Goal: Browse casually: Explore the website without a specific task or goal

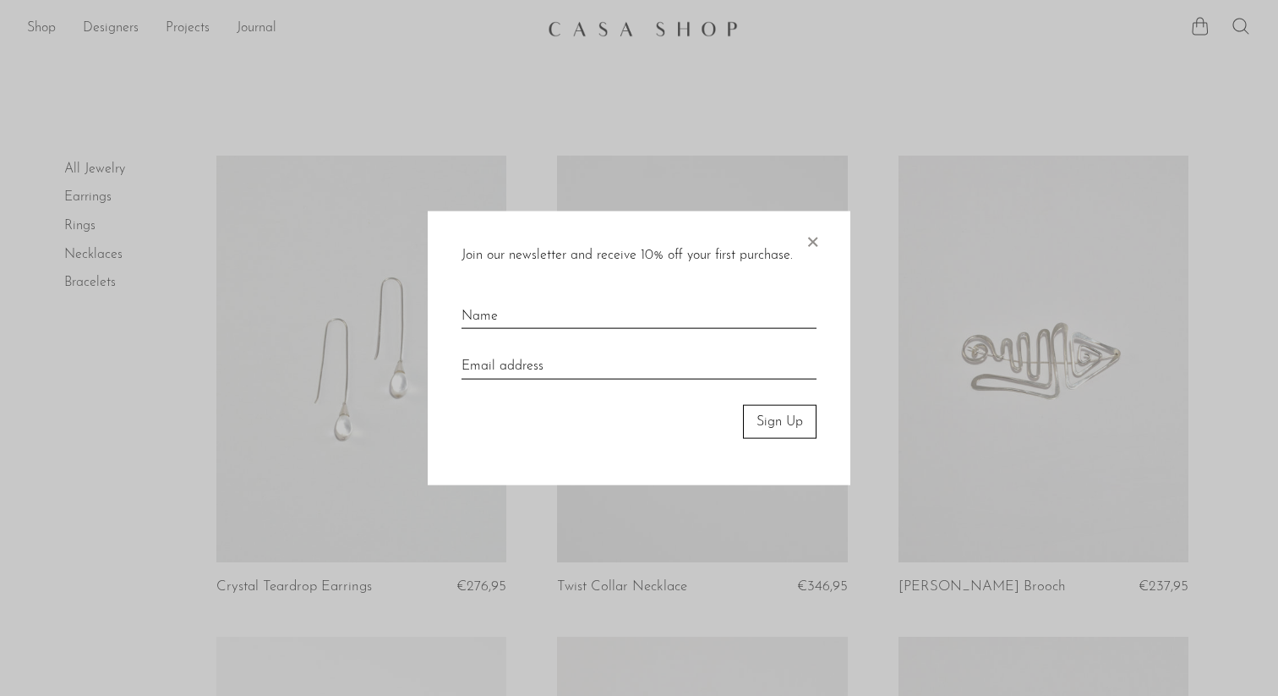
click at [815, 235] on span "×" at bounding box center [812, 237] width 17 height 54
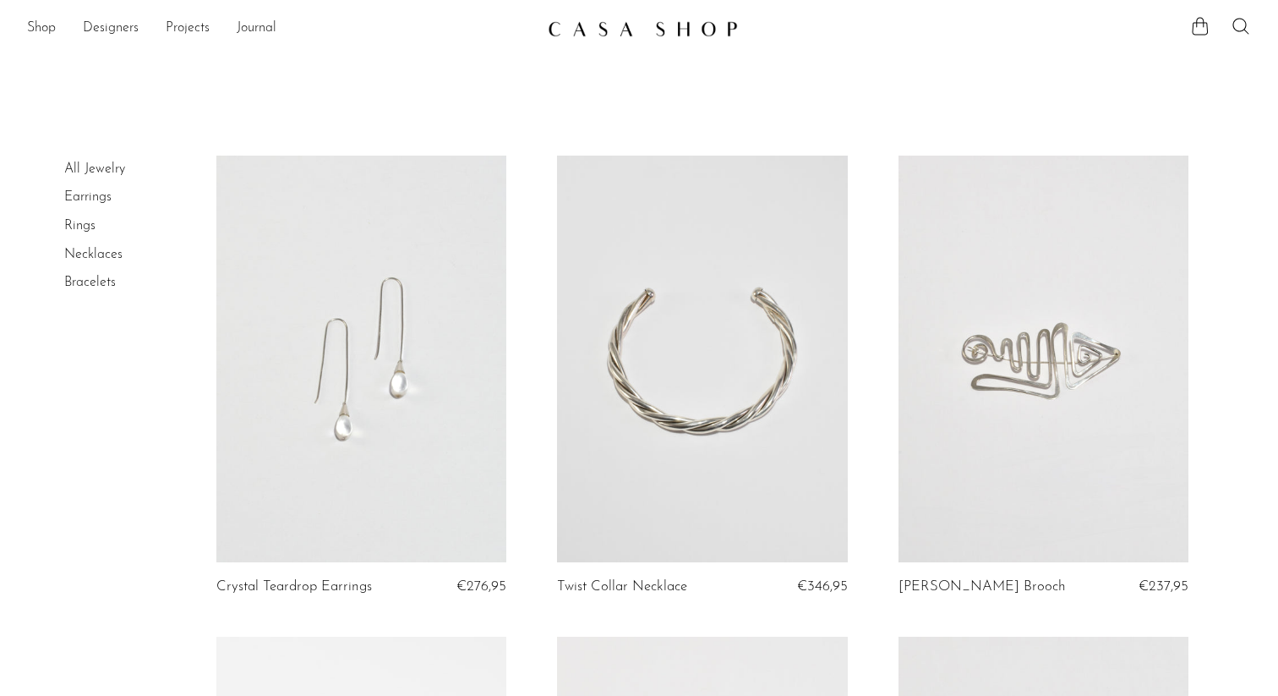
click at [624, 33] on img at bounding box center [643, 28] width 190 height 17
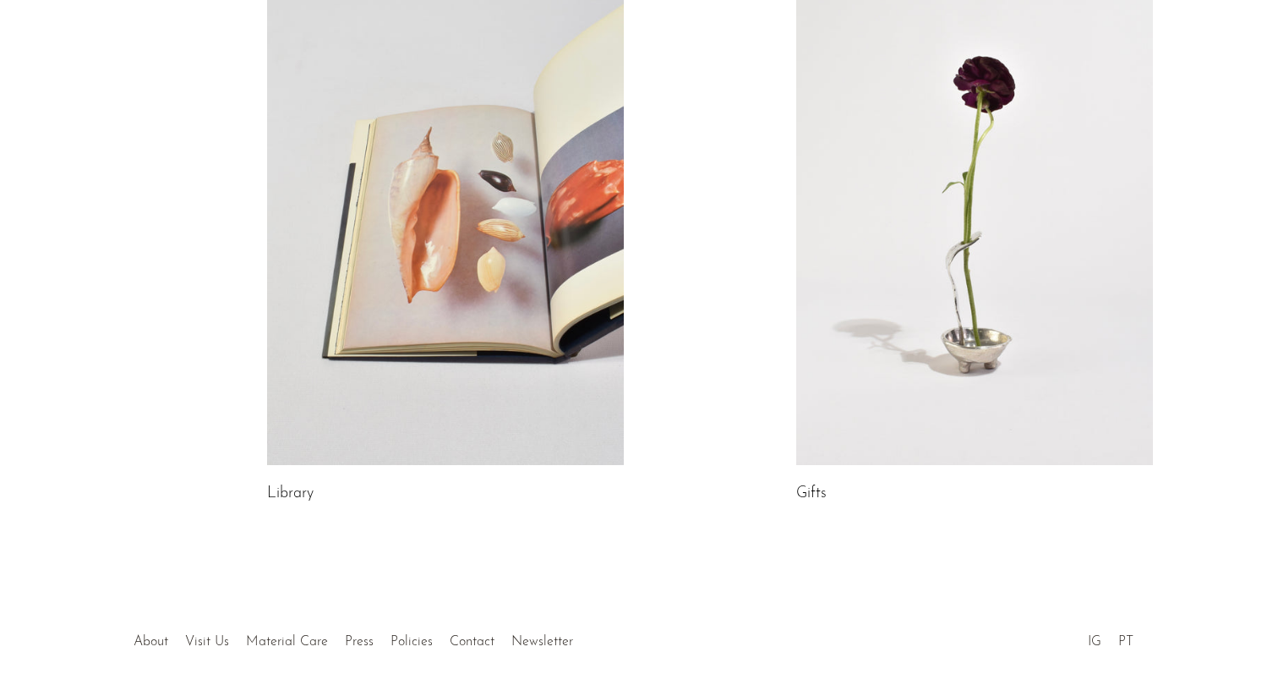
scroll to position [912, 0]
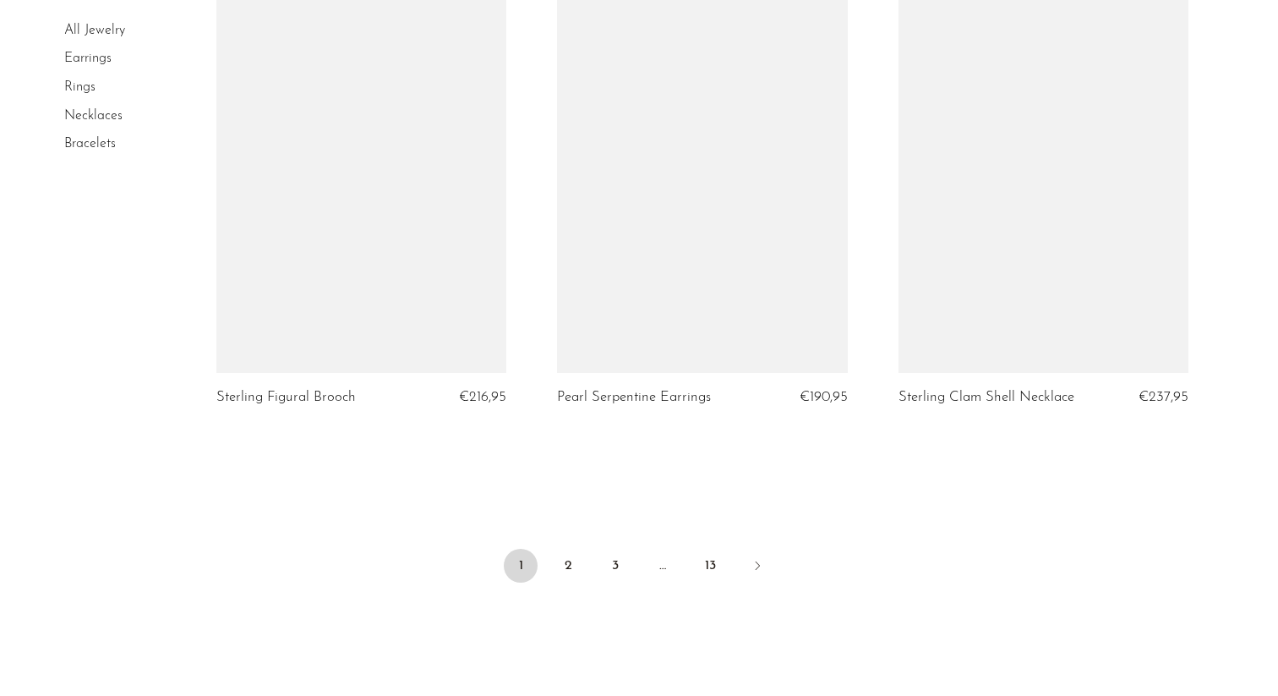
scroll to position [5645, 0]
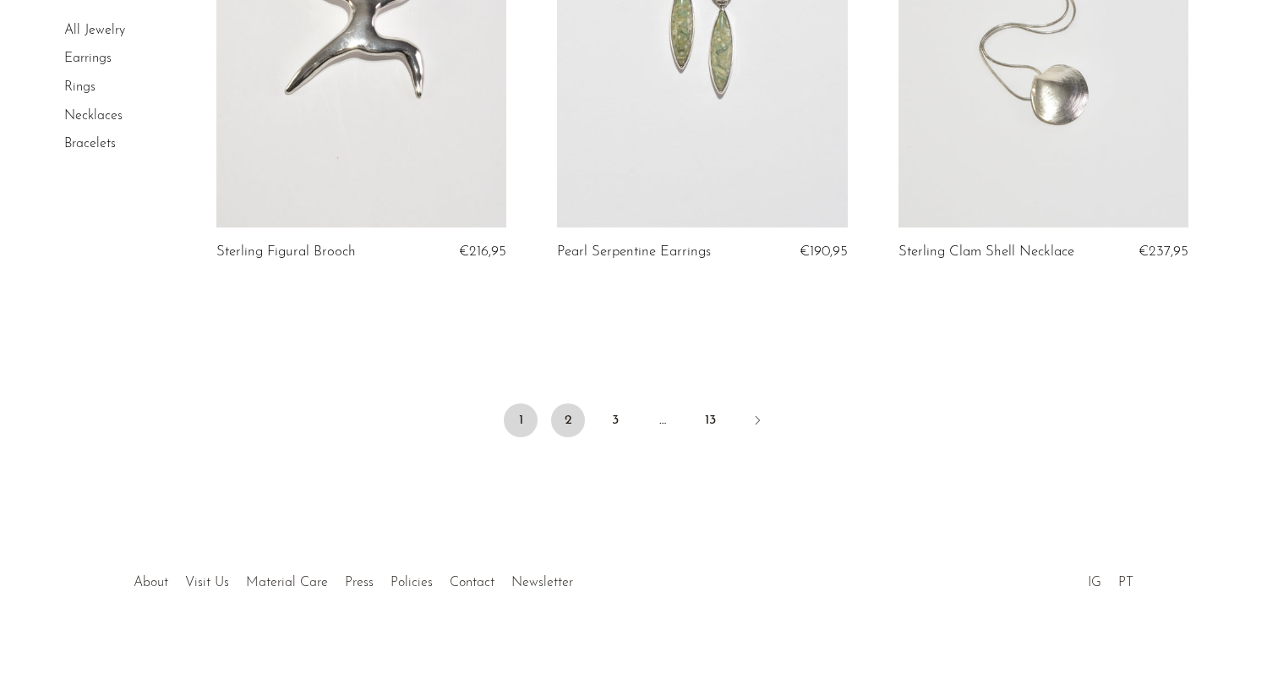
click at [574, 426] on link "2" at bounding box center [568, 420] width 34 height 34
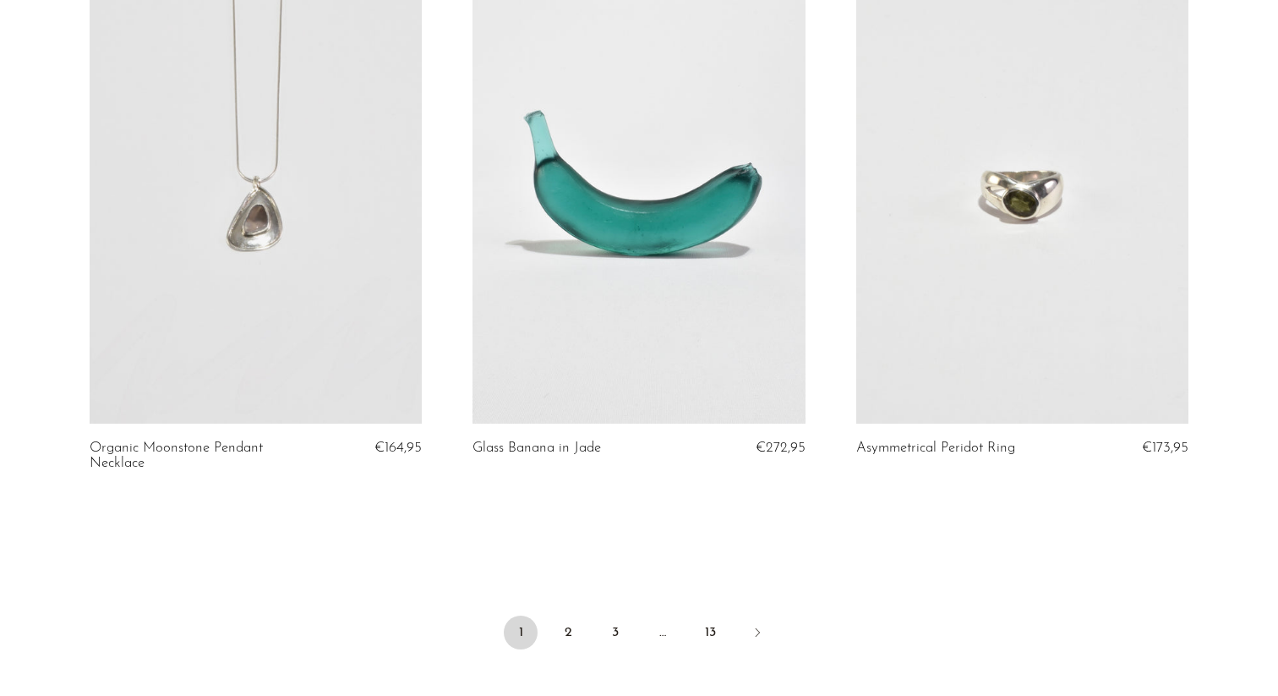
scroll to position [6222, 0]
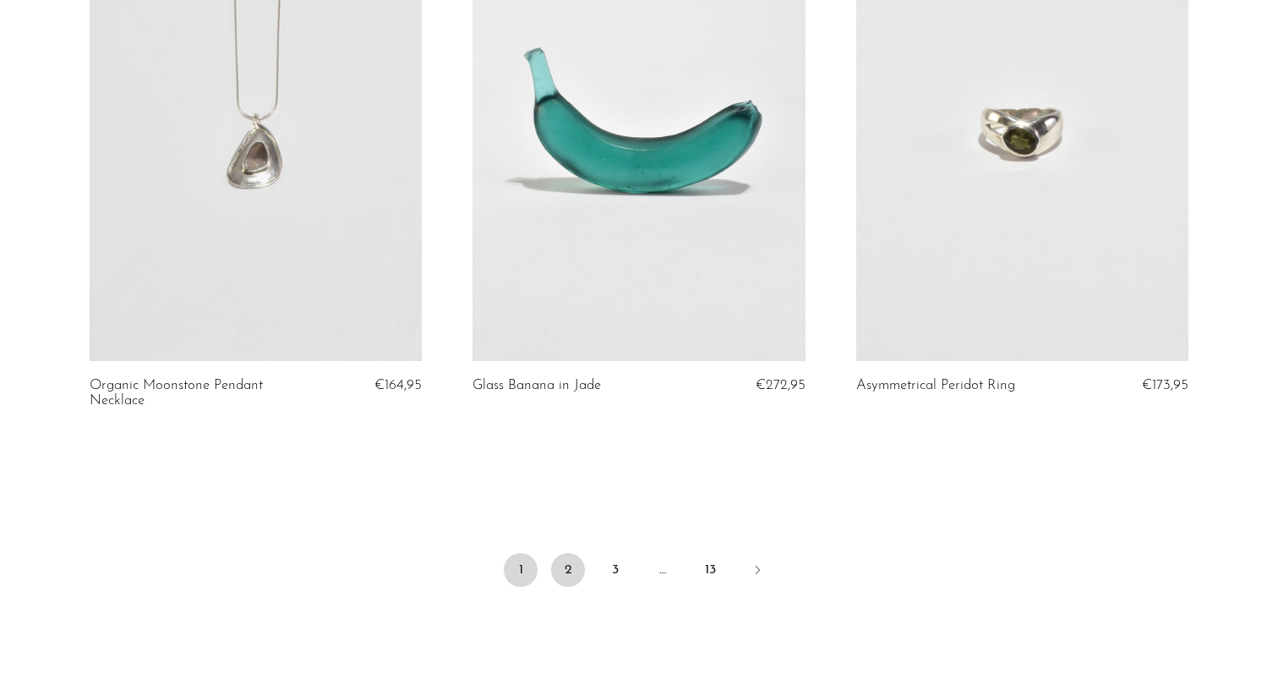
click at [564, 575] on link "2" at bounding box center [568, 570] width 34 height 34
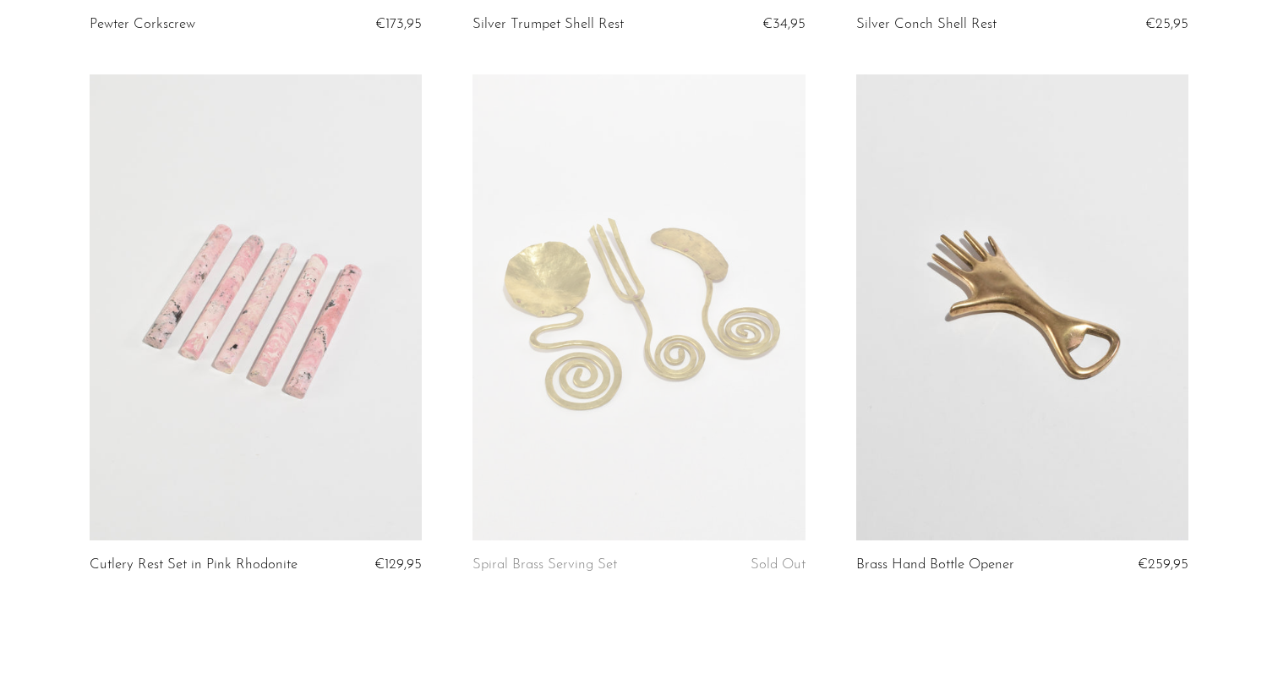
scroll to position [6273, 0]
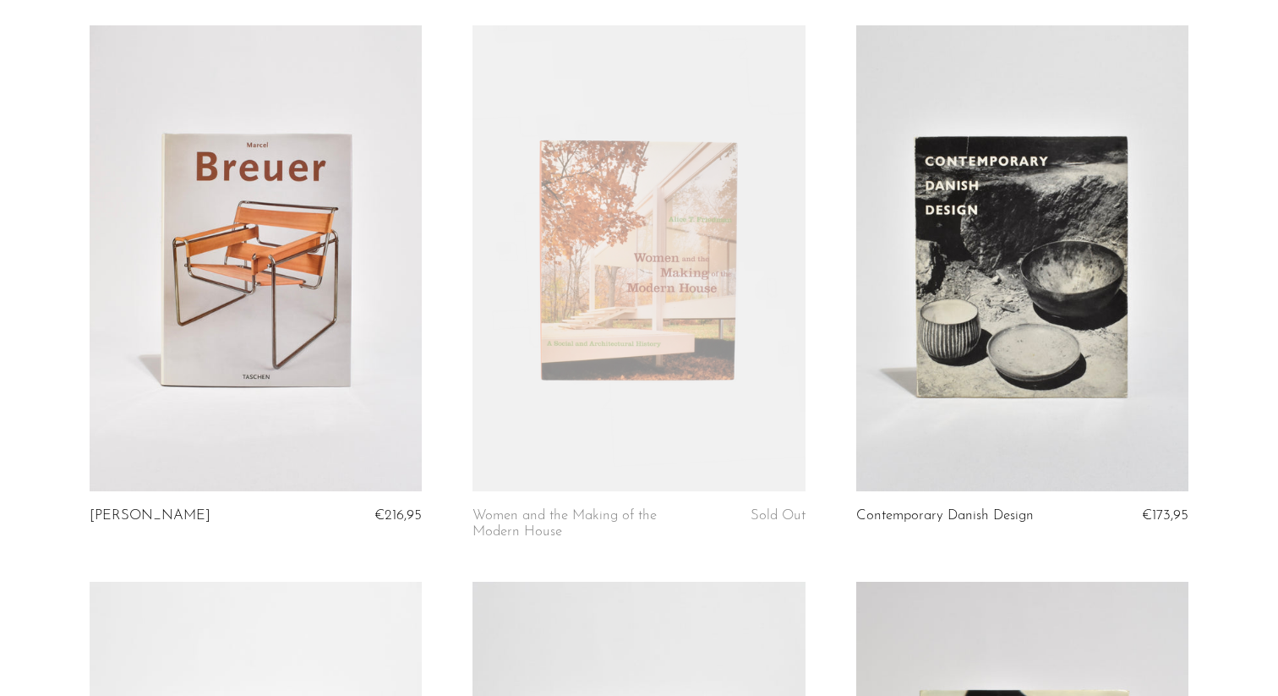
scroll to position [6402, 0]
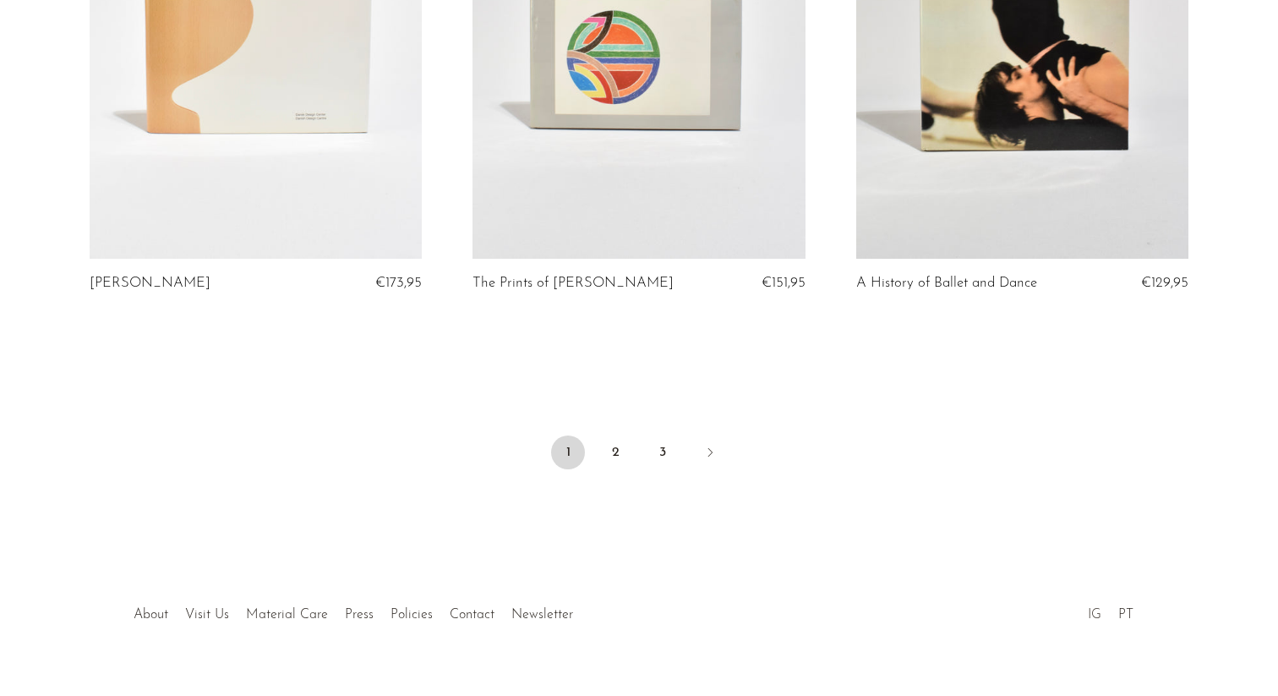
click at [1096, 608] on link "IG" at bounding box center [1095, 615] width 14 height 14
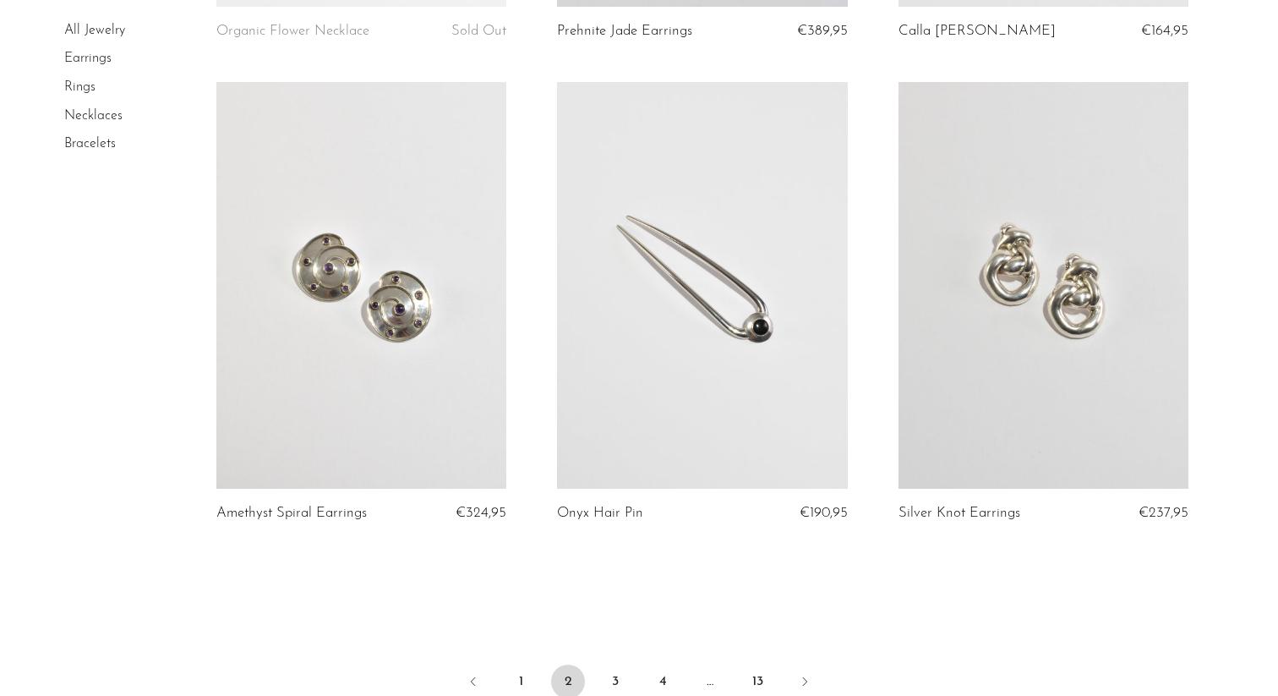
scroll to position [5692, 0]
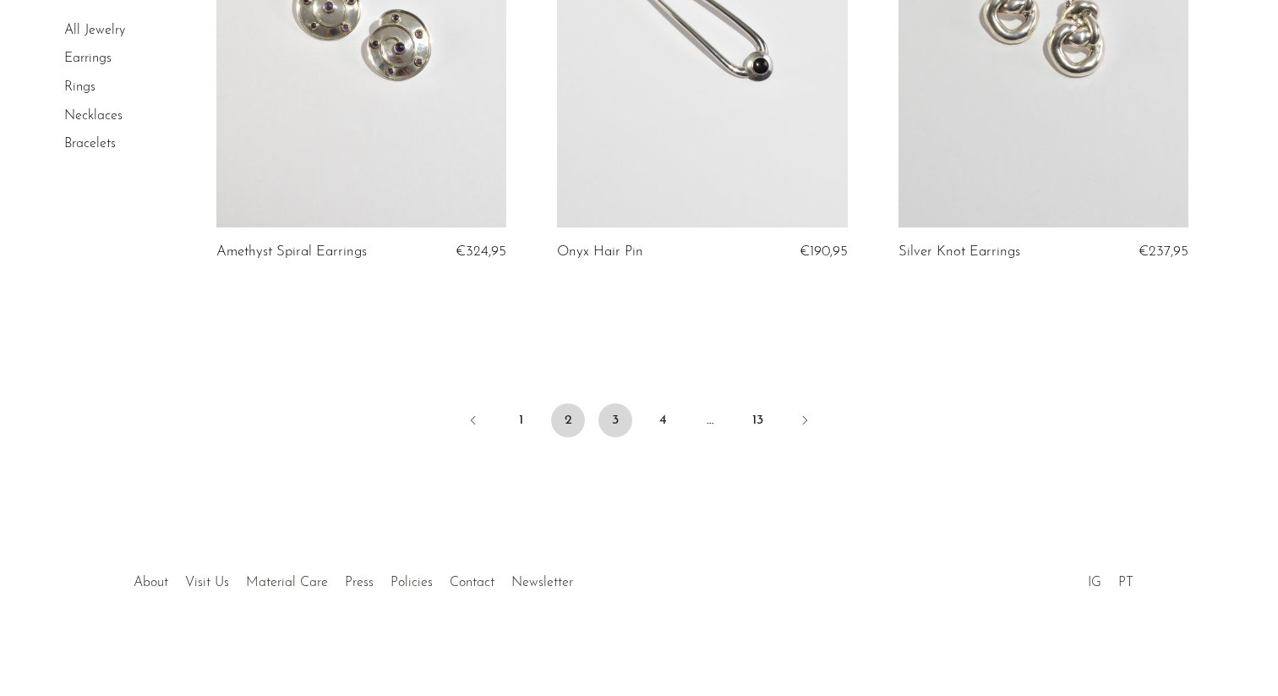
click at [620, 415] on link "3" at bounding box center [615, 420] width 34 height 34
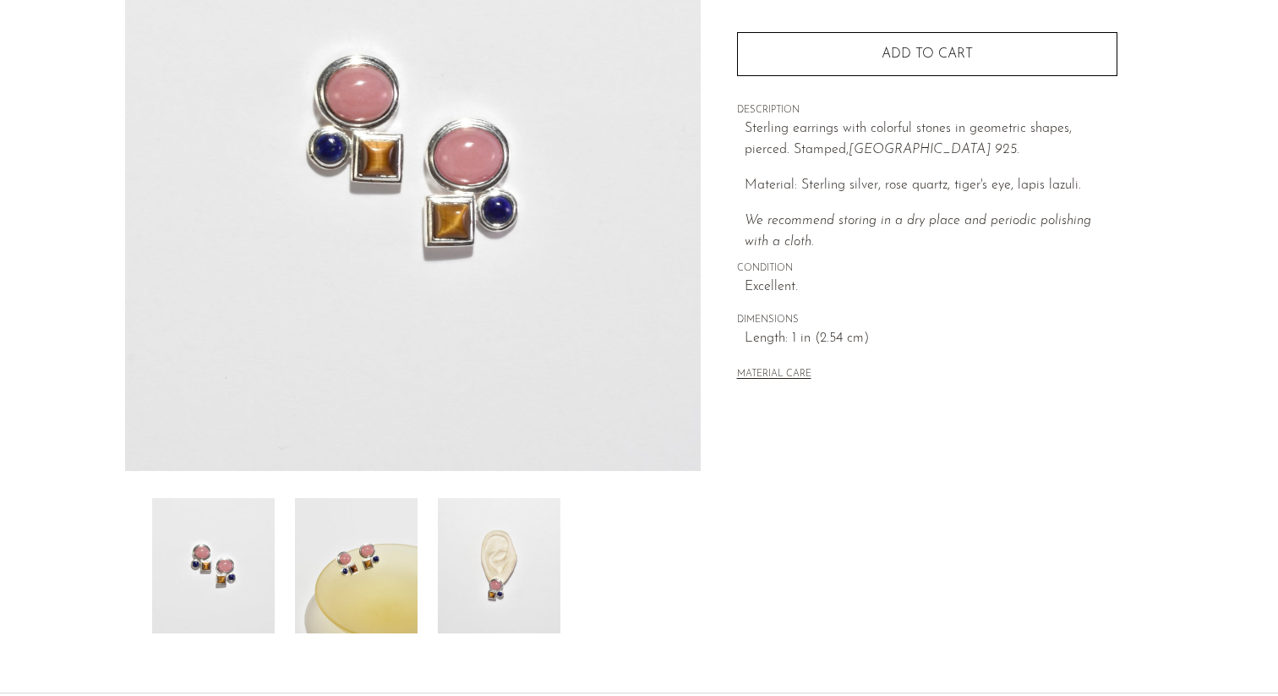
scroll to position [242, 0]
click at [517, 547] on img at bounding box center [499, 564] width 123 height 135
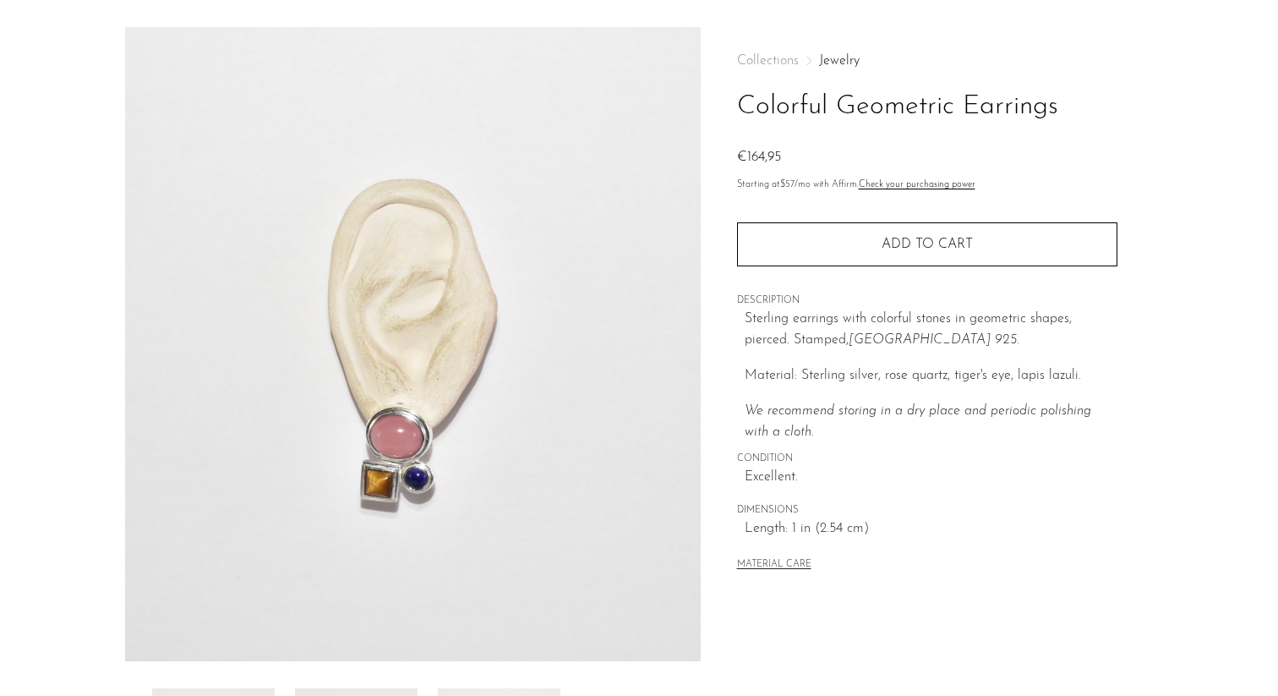
scroll to position [50, 0]
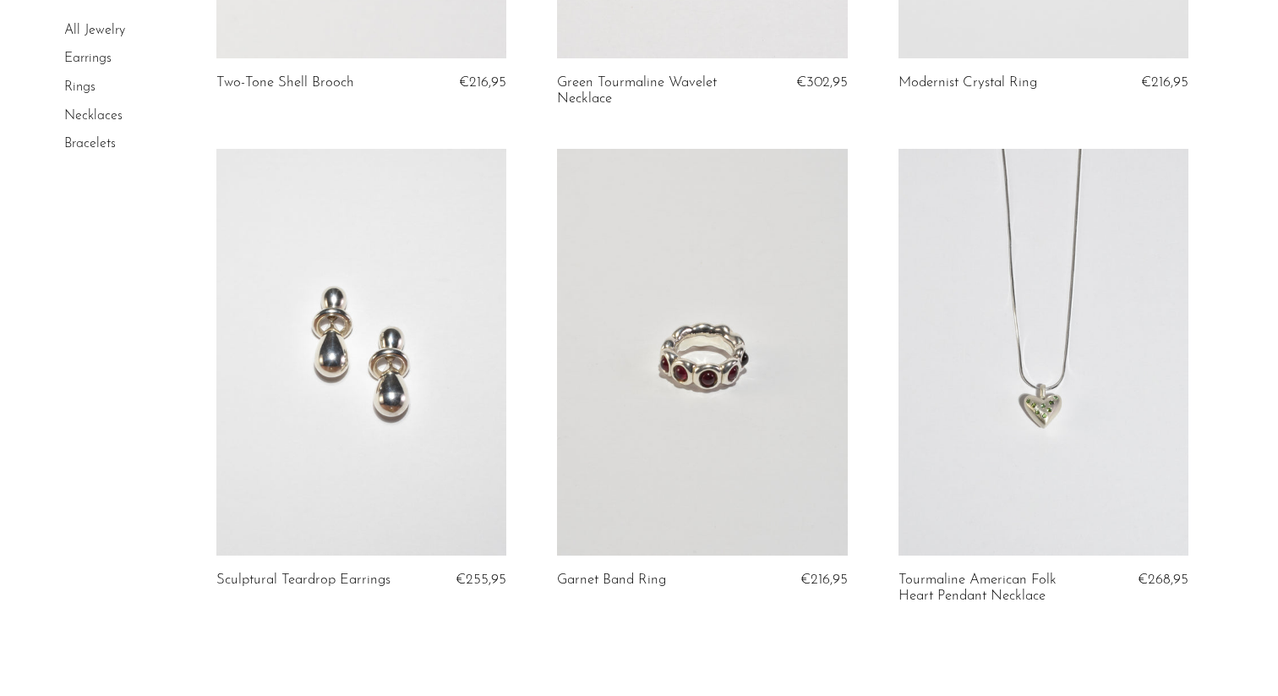
scroll to position [5540, 0]
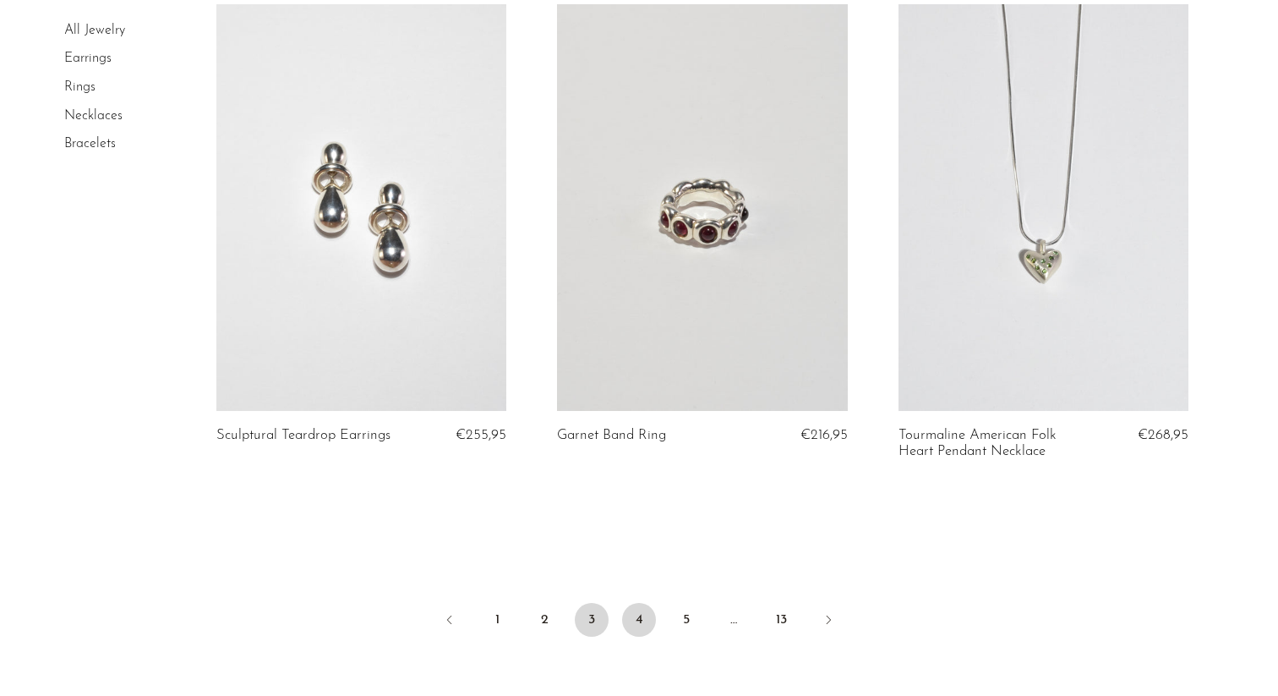
click at [642, 637] on link "4" at bounding box center [639, 620] width 34 height 34
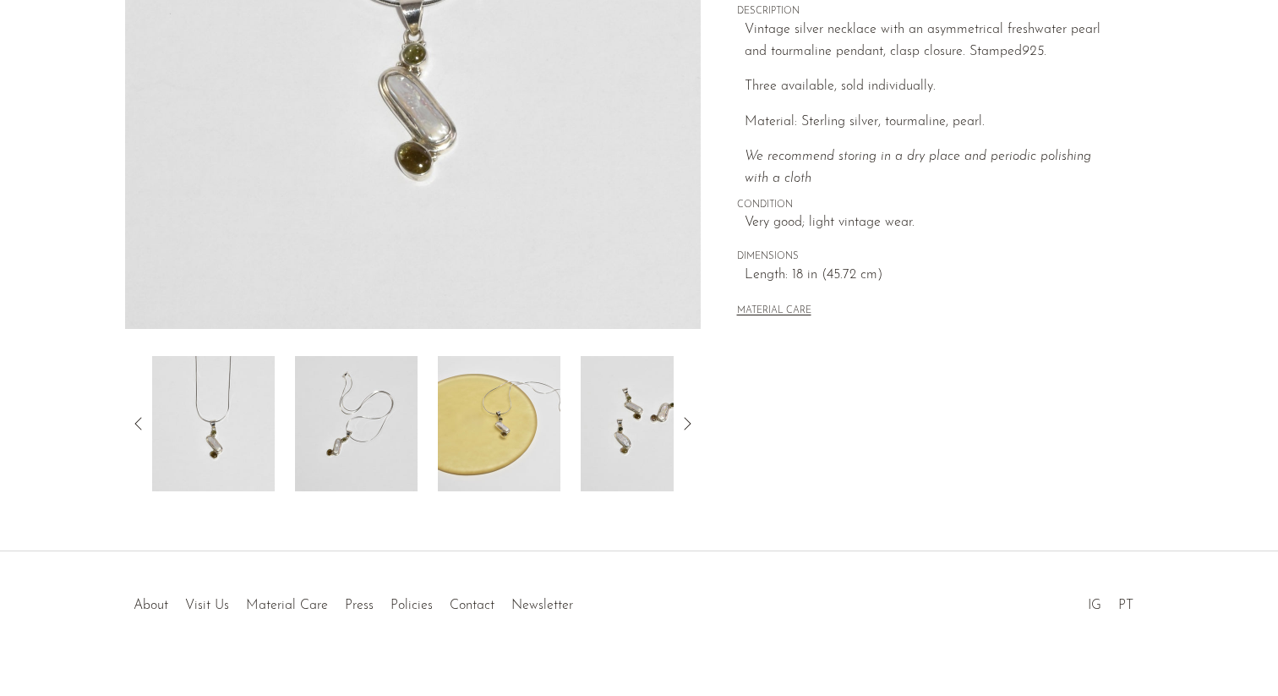
scroll to position [405, 0]
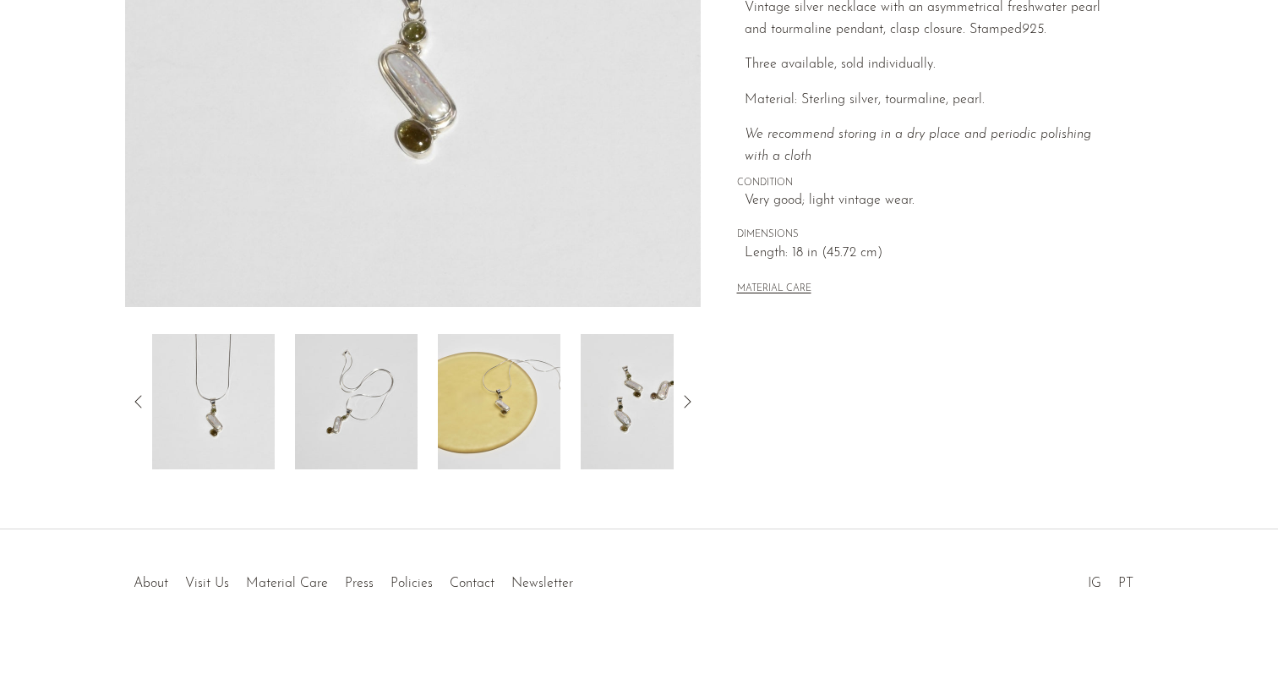
click at [481, 413] on img at bounding box center [499, 401] width 123 height 135
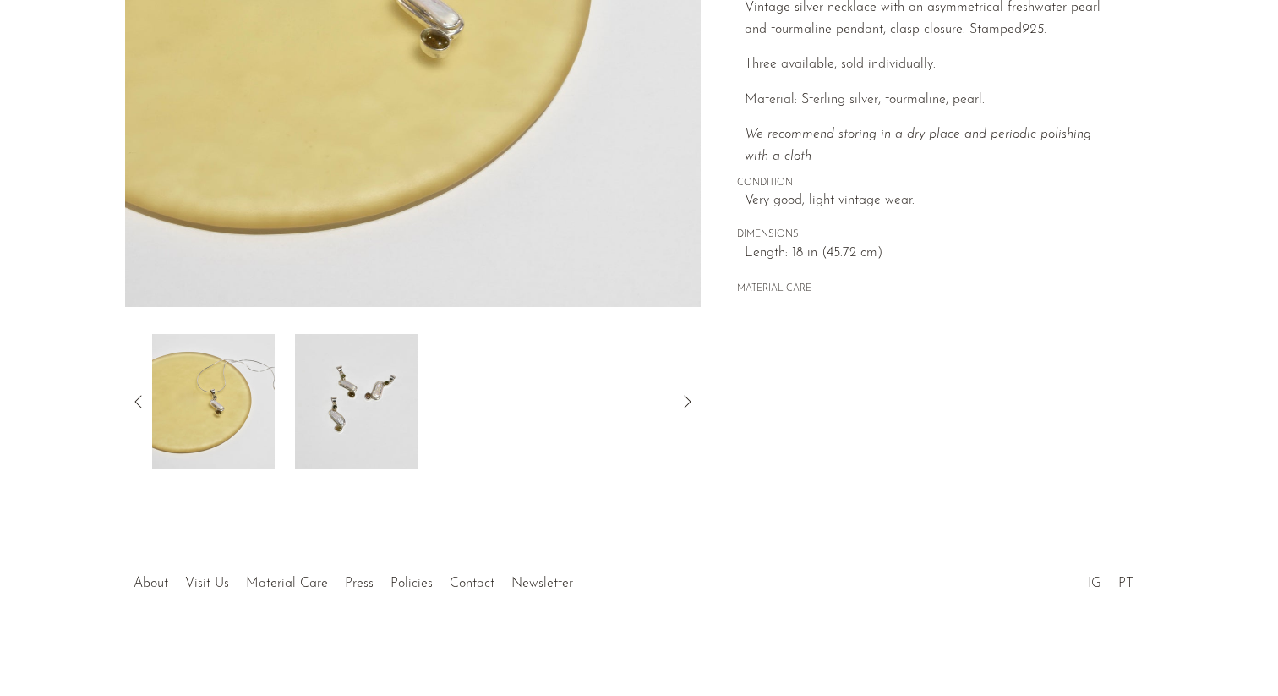
click at [346, 405] on img at bounding box center [356, 401] width 123 height 135
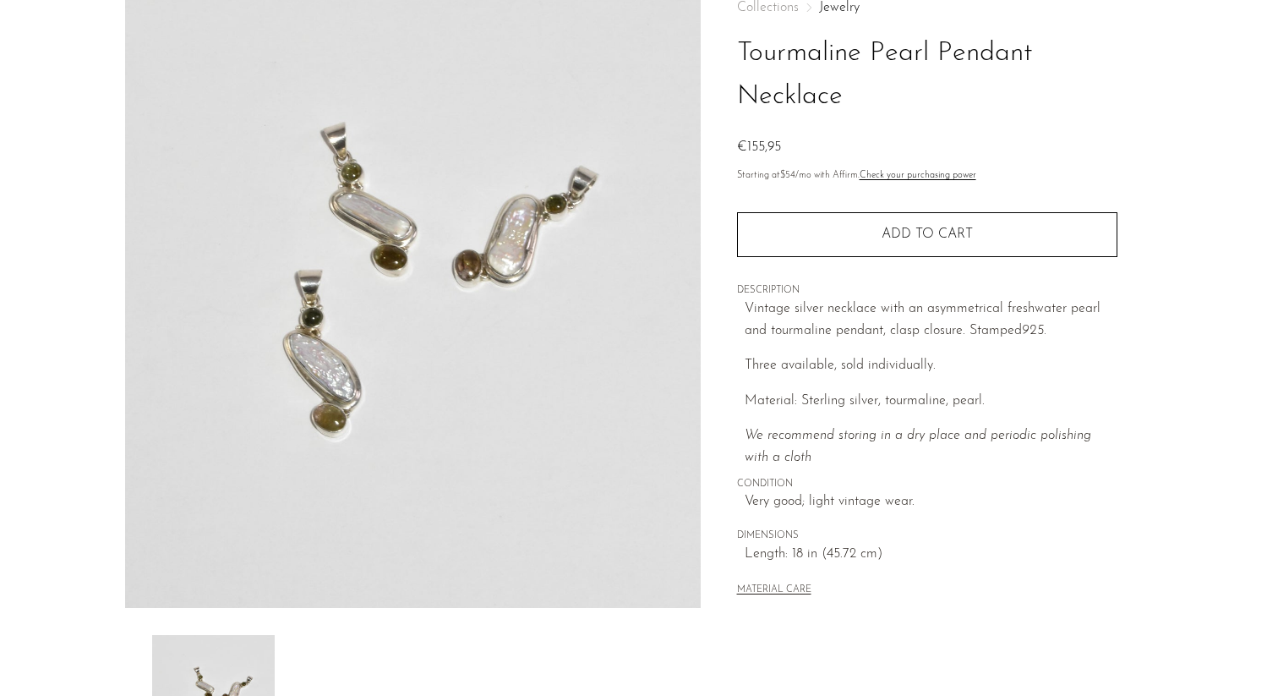
scroll to position [108, 0]
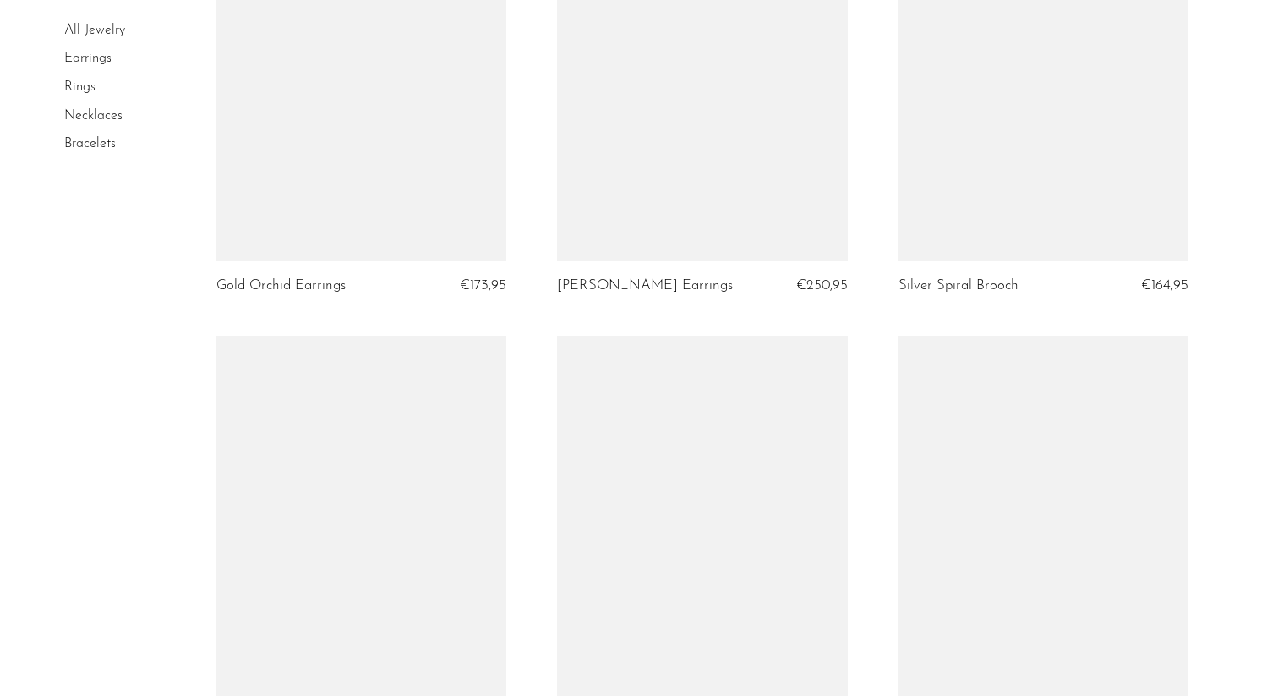
scroll to position [5512, 0]
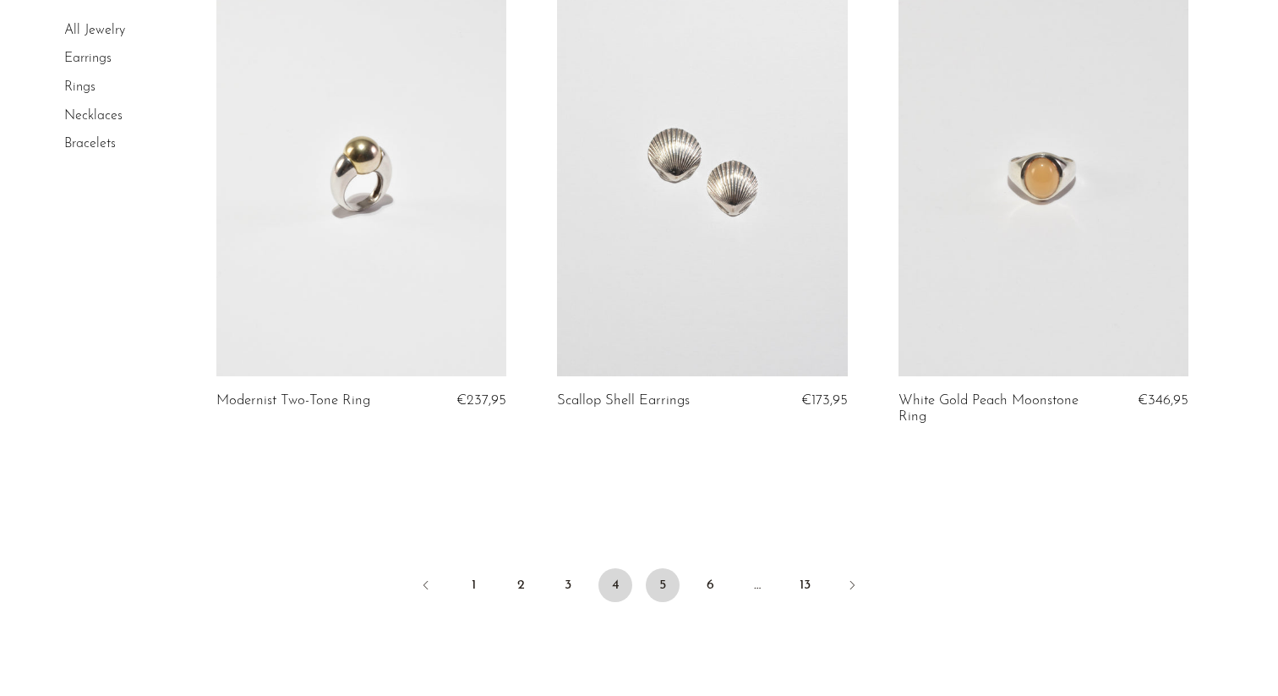
click at [659, 578] on link "5" at bounding box center [663, 585] width 34 height 34
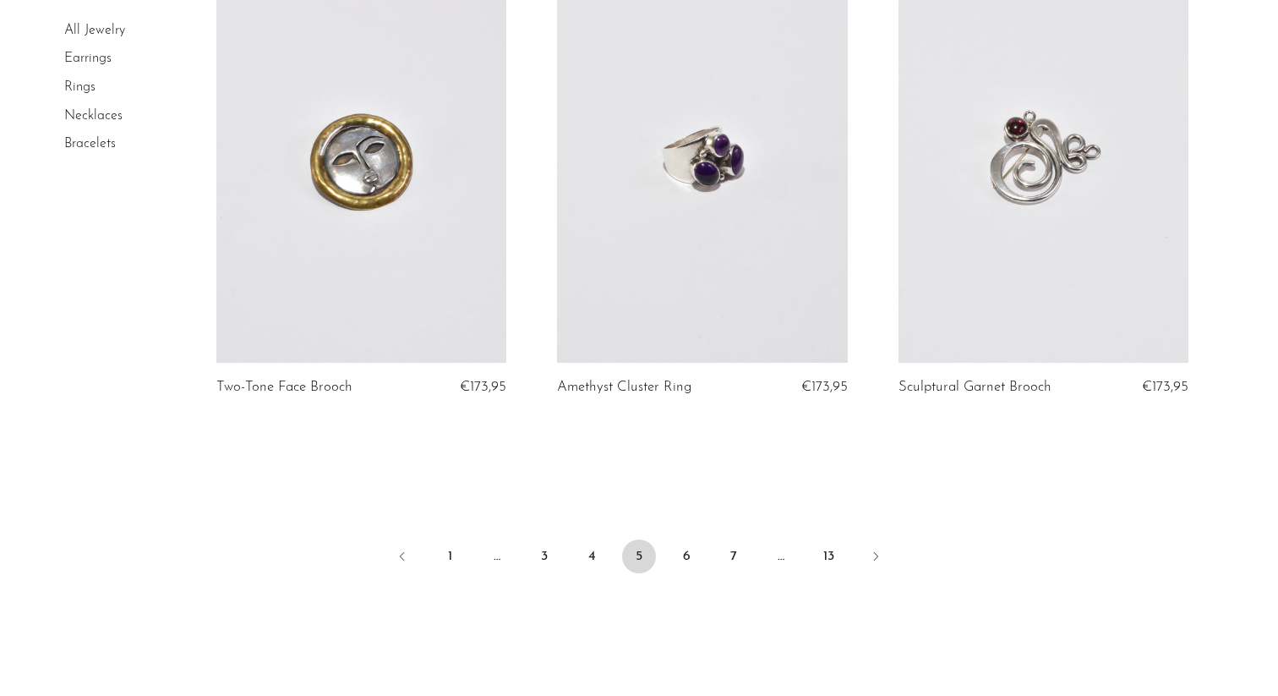
scroll to position [5520, 0]
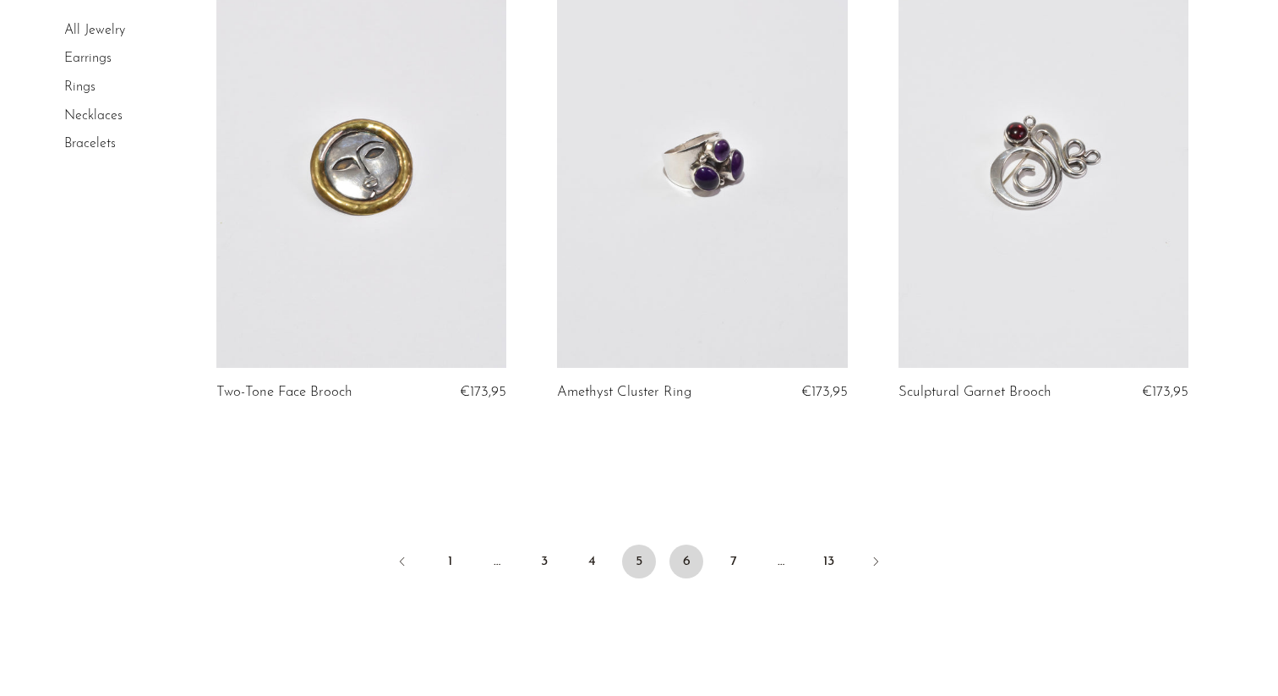
click at [695, 561] on link "6" at bounding box center [687, 561] width 34 height 34
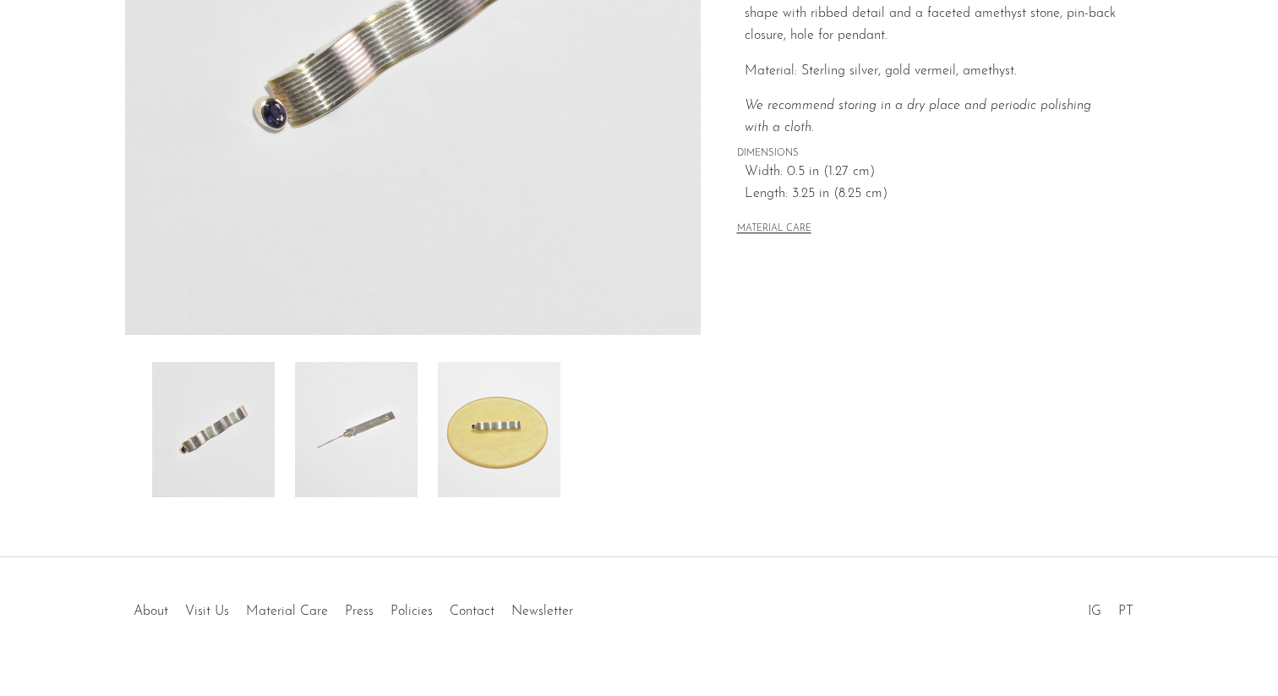
scroll to position [378, 0]
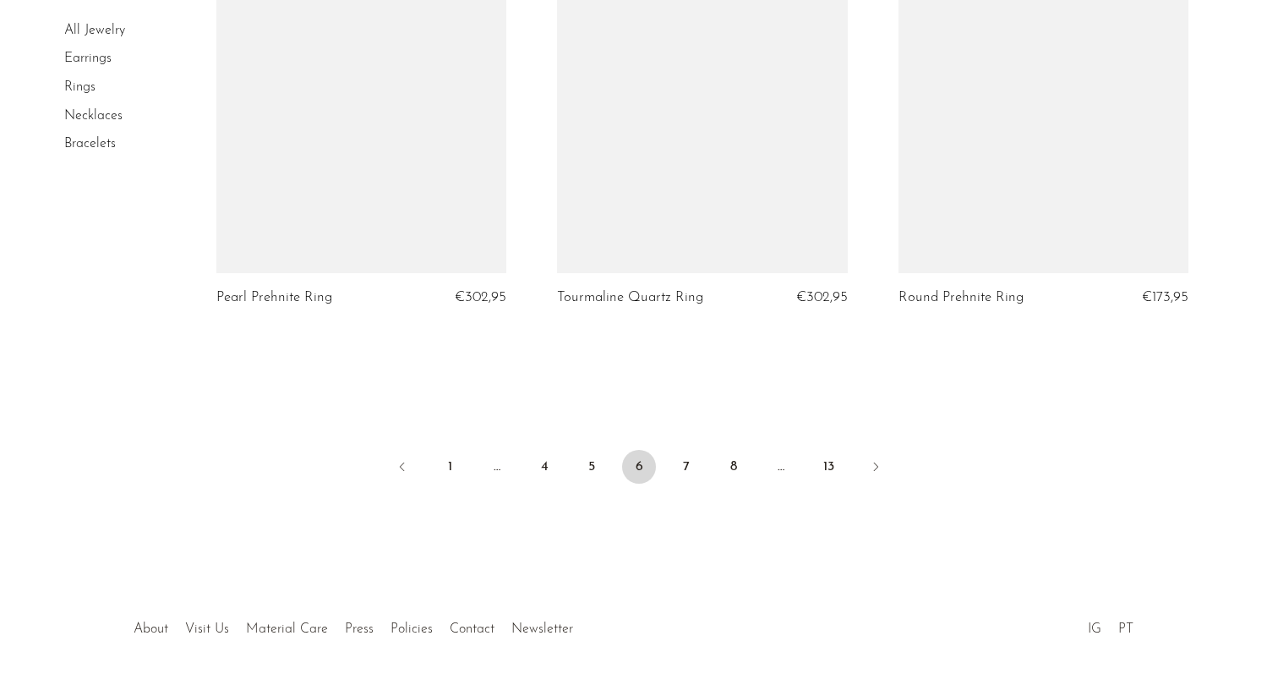
scroll to position [5645, 0]
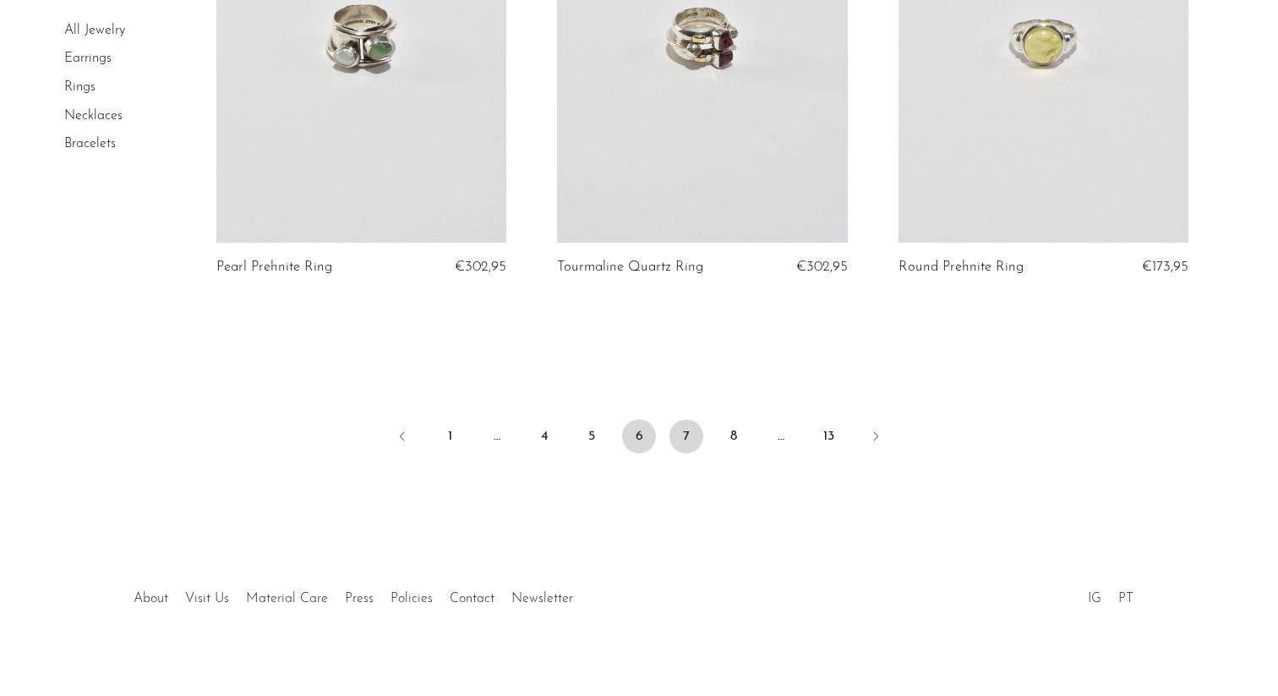
click at [681, 420] on link "7" at bounding box center [687, 436] width 34 height 34
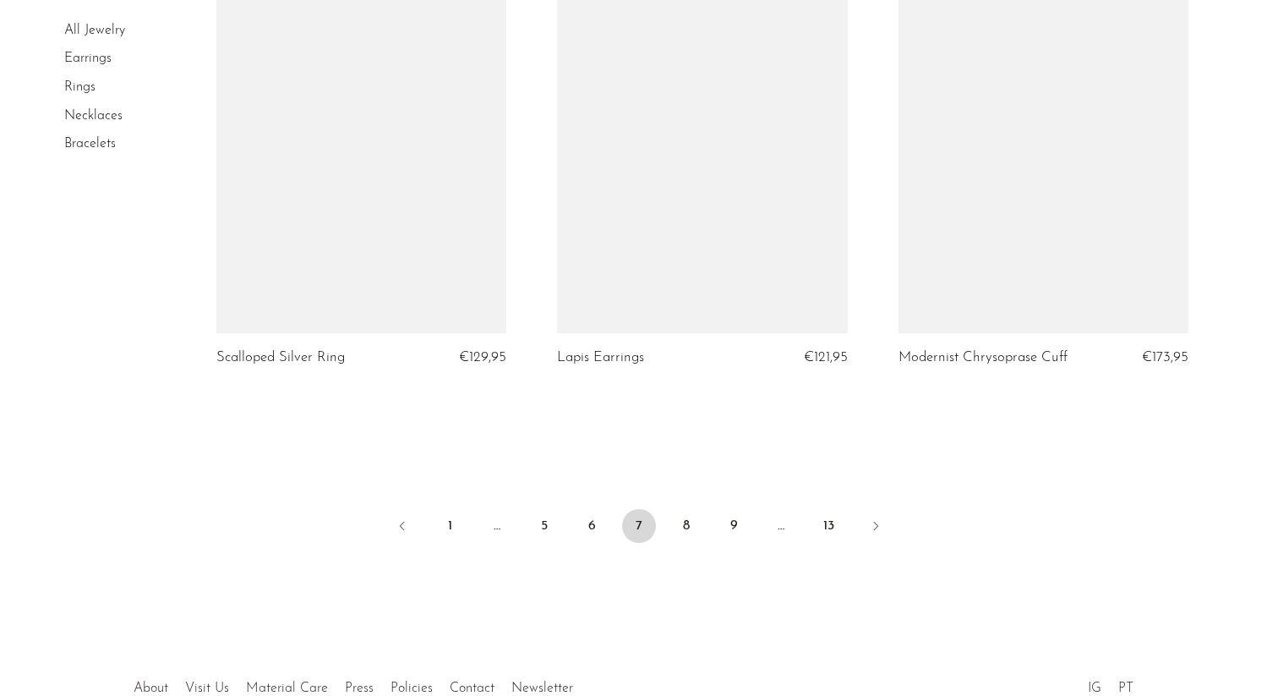
scroll to position [5572, 0]
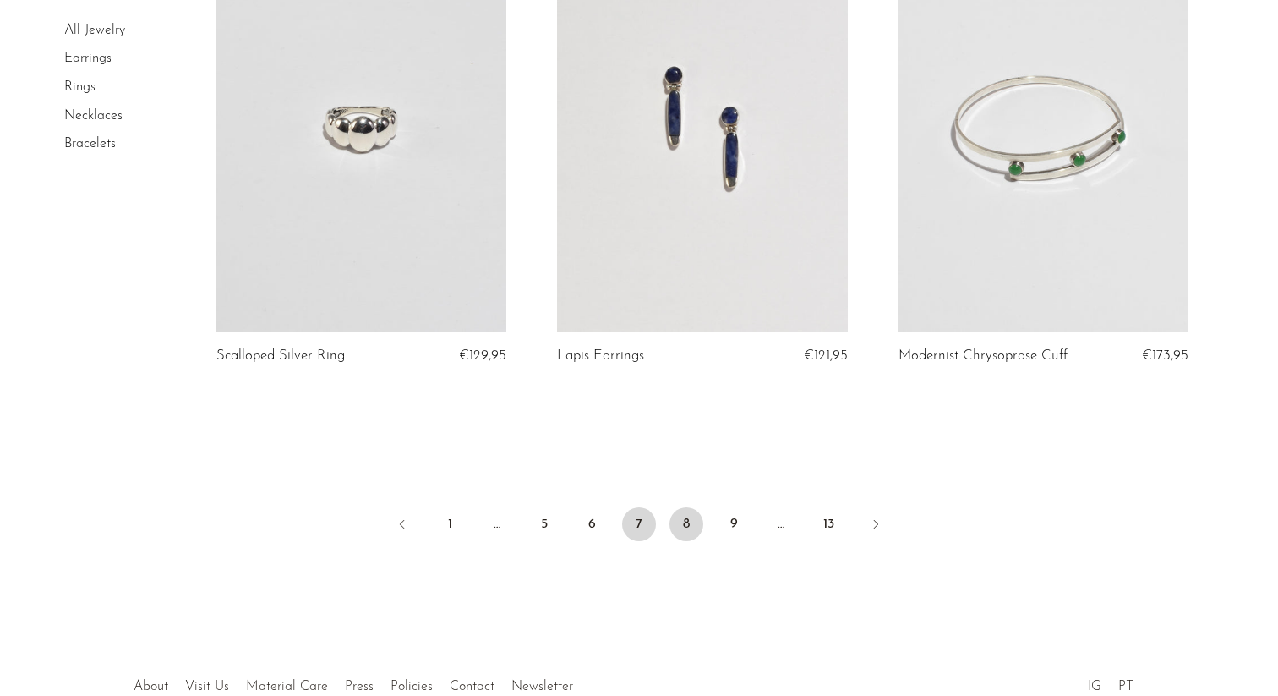
click at [691, 533] on link "8" at bounding box center [687, 524] width 34 height 34
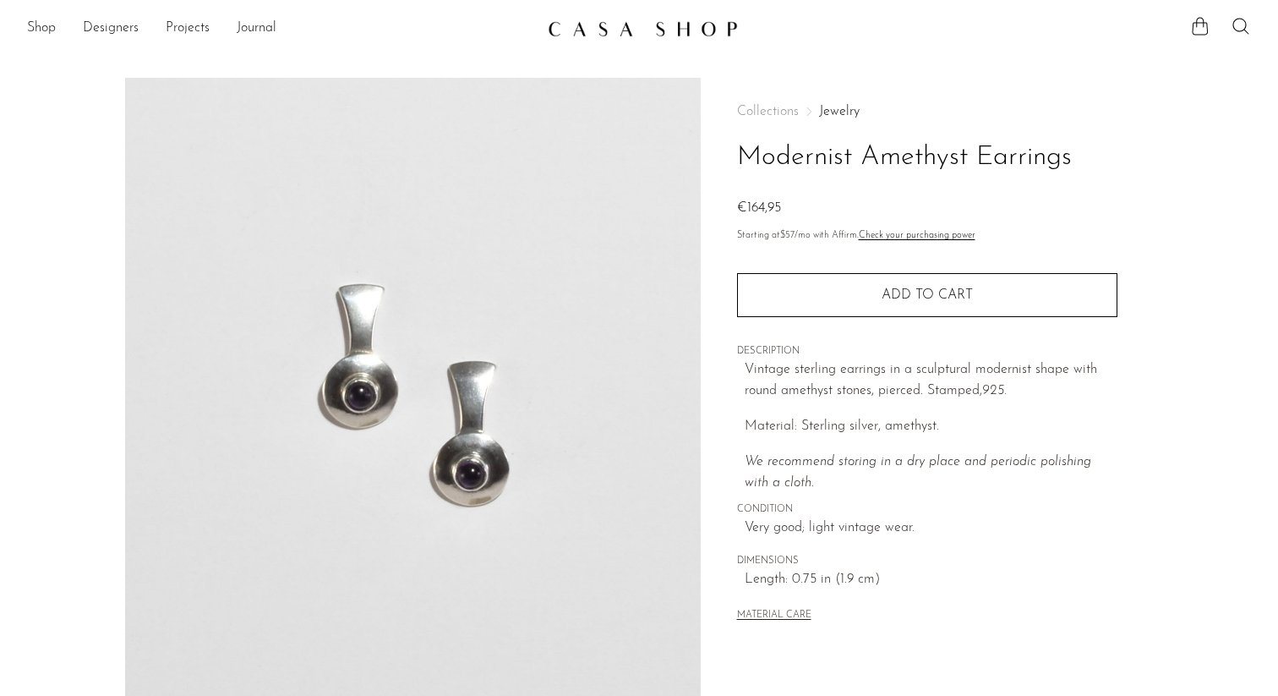
scroll to position [405, 0]
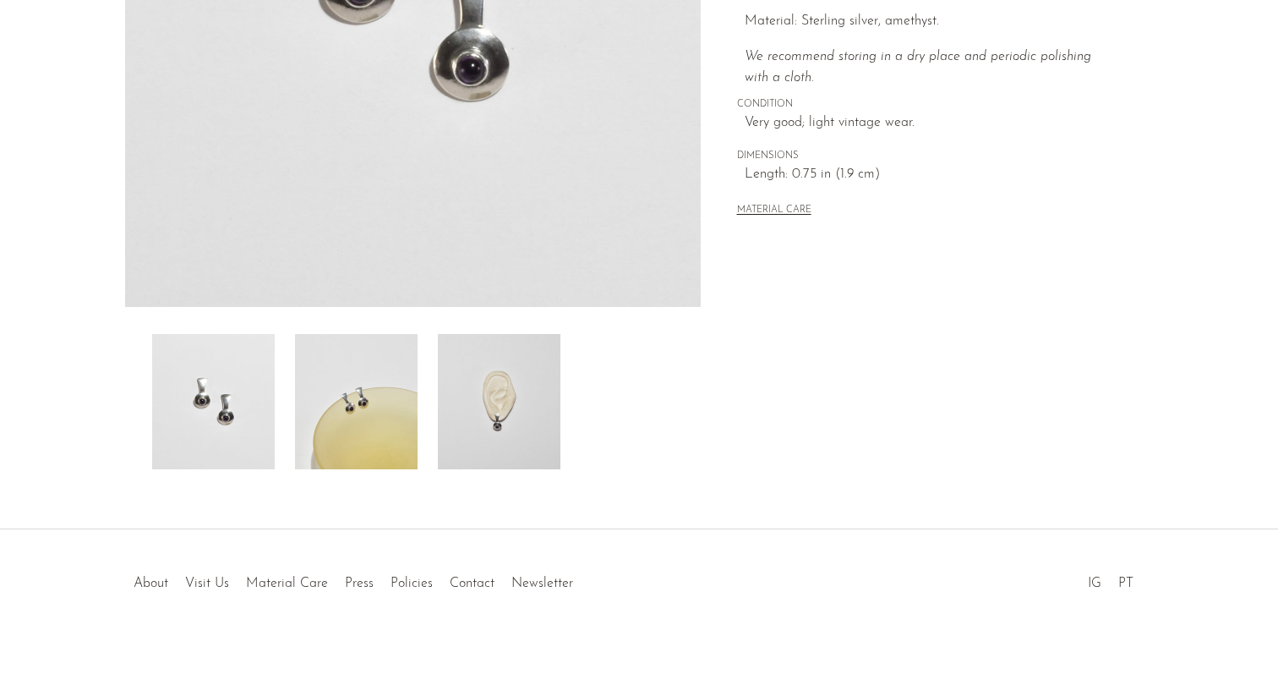
click at [505, 371] on img at bounding box center [499, 401] width 123 height 135
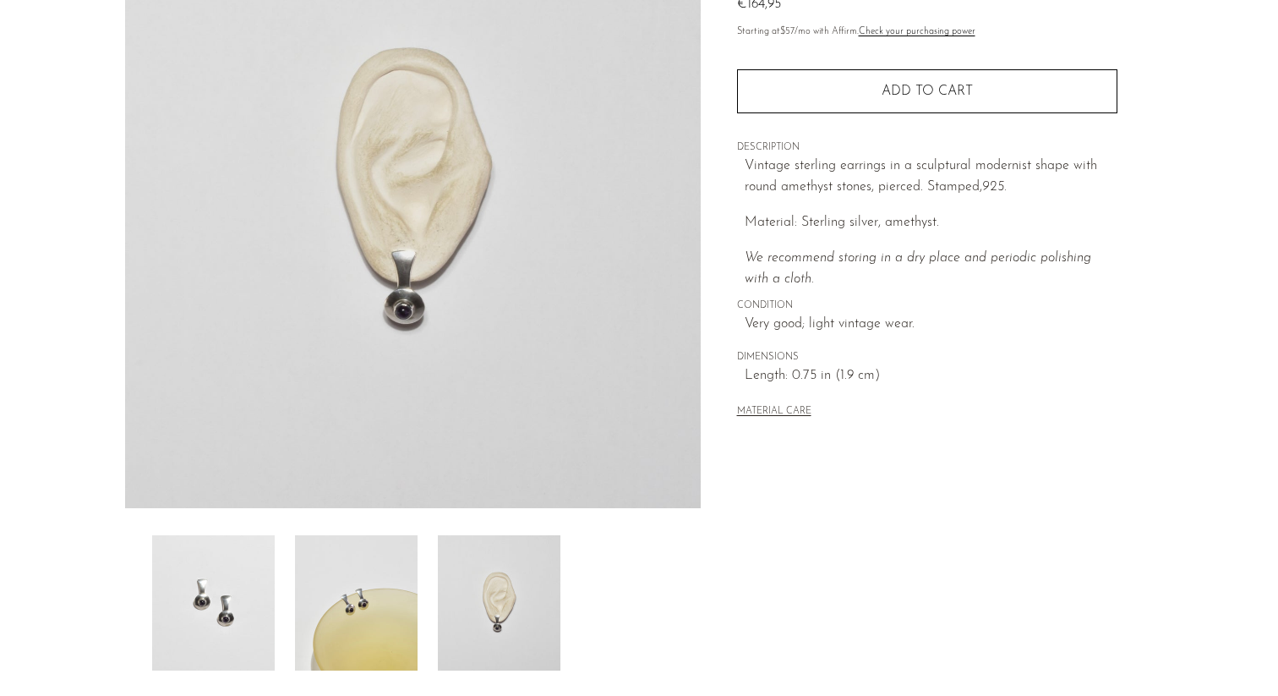
scroll to position [203, 0]
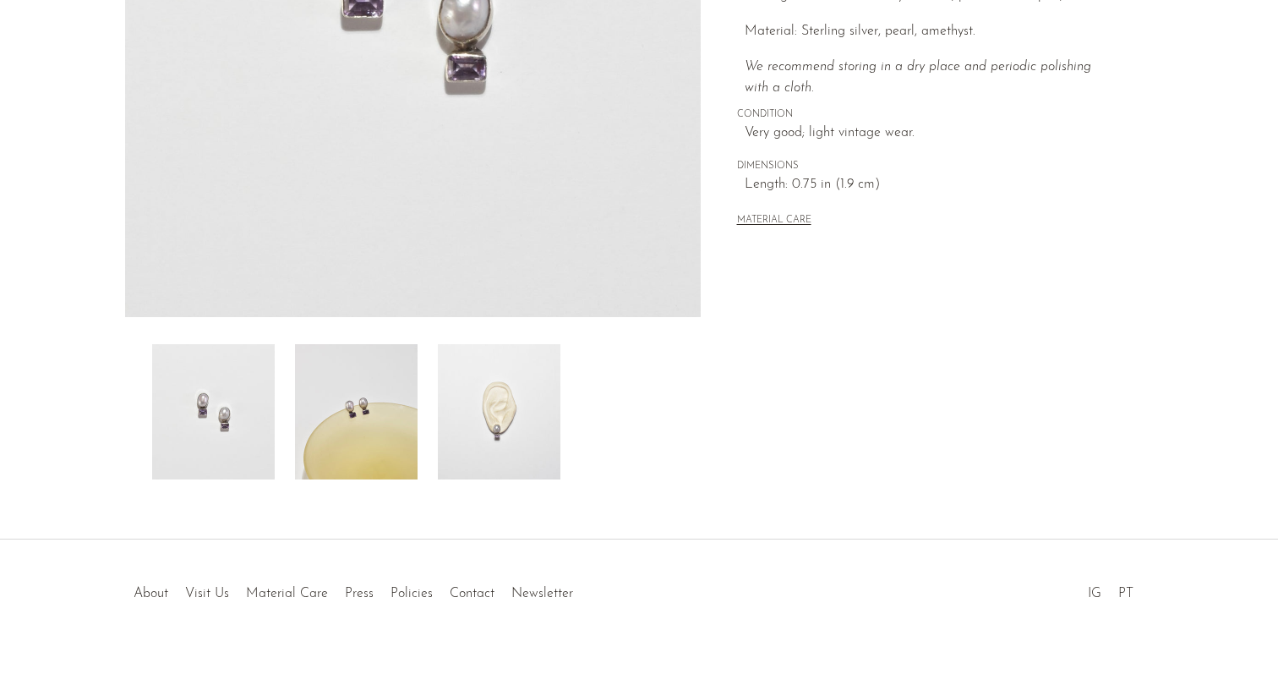
scroll to position [405, 0]
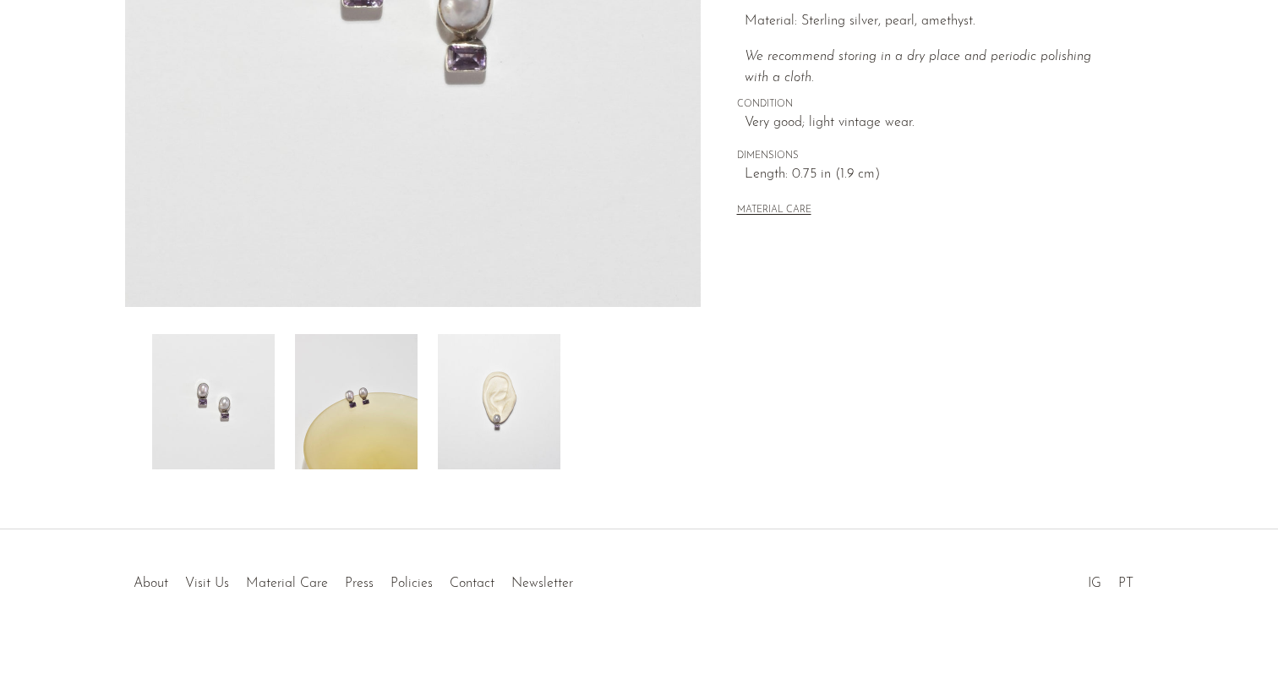
click at [528, 421] on img at bounding box center [499, 401] width 123 height 135
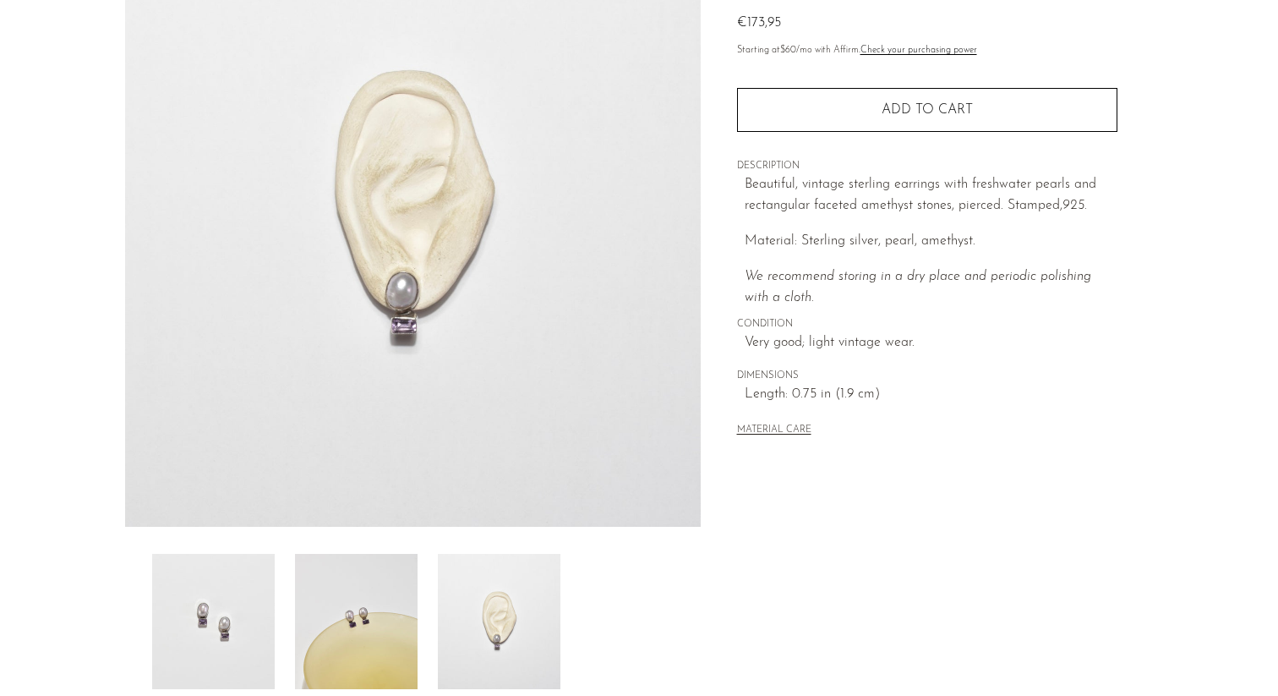
scroll to position [184, 0]
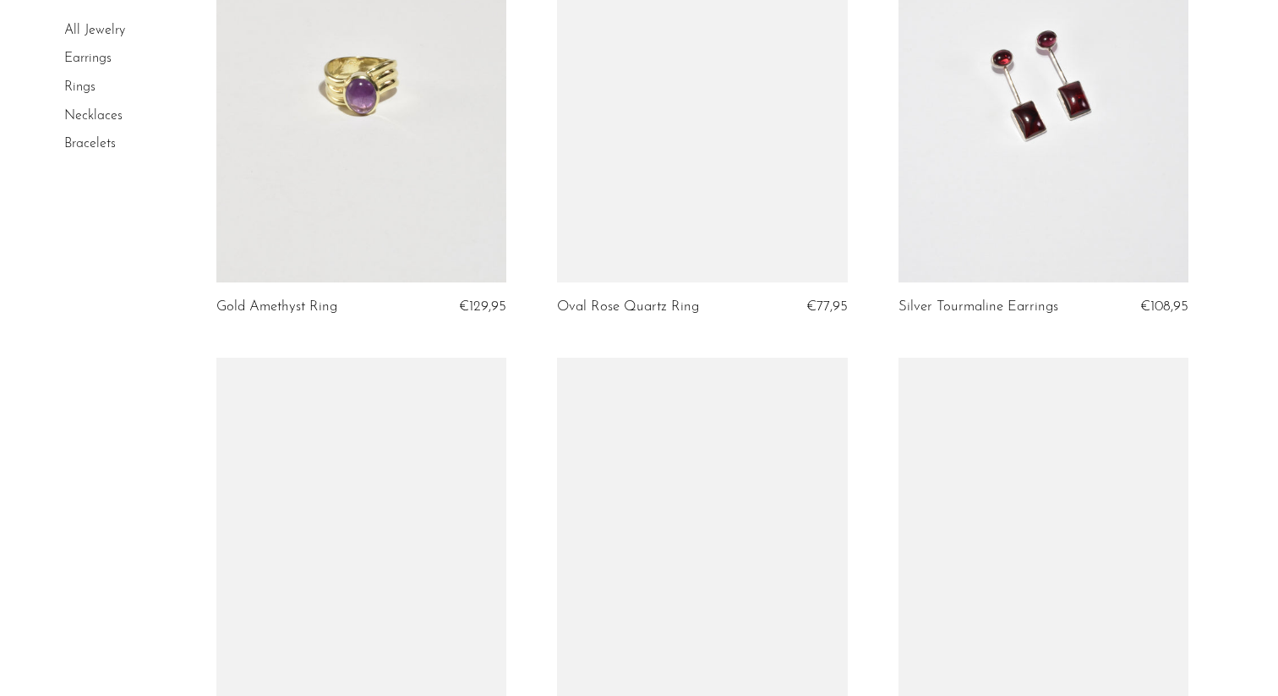
scroll to position [3088, 0]
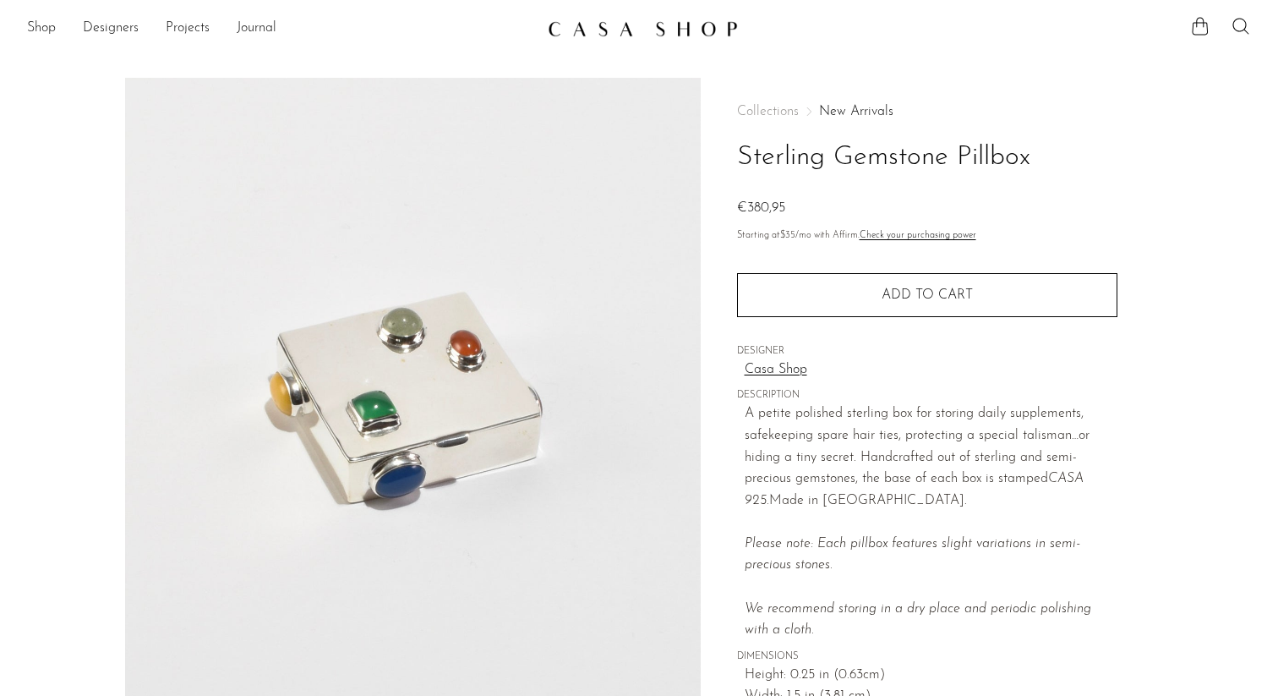
scroll to position [405, 0]
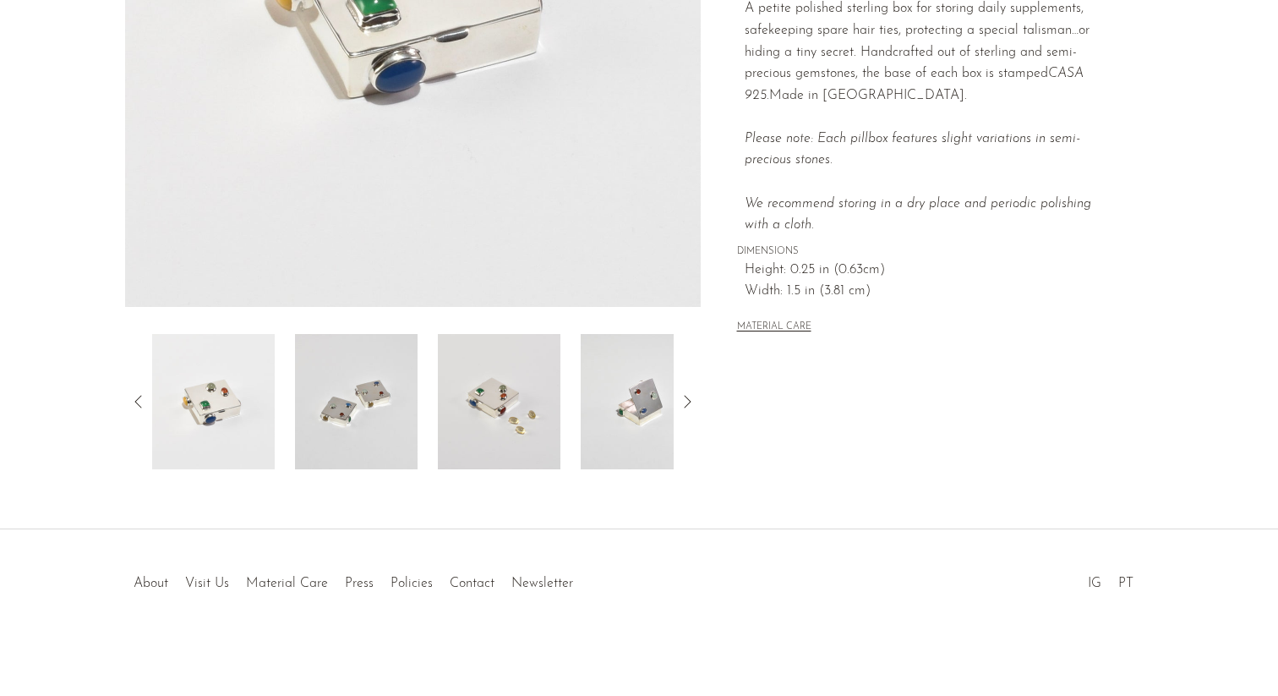
click at [495, 426] on img at bounding box center [499, 401] width 123 height 135
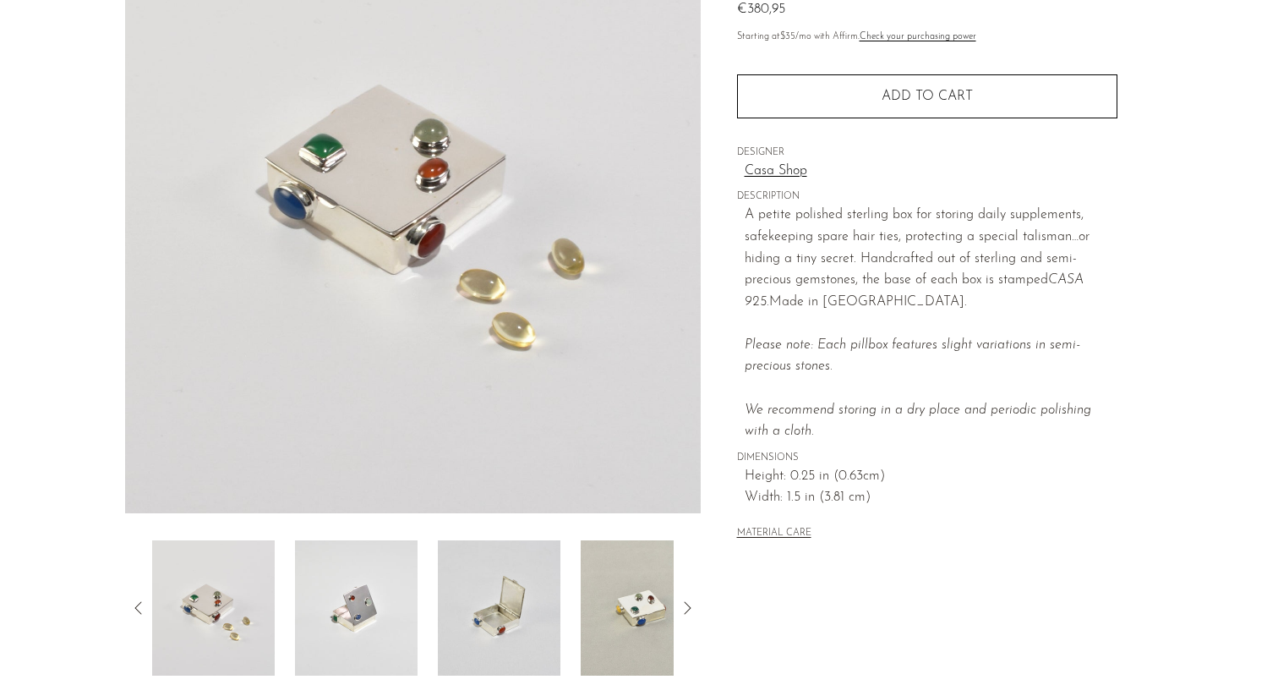
scroll to position [178, 0]
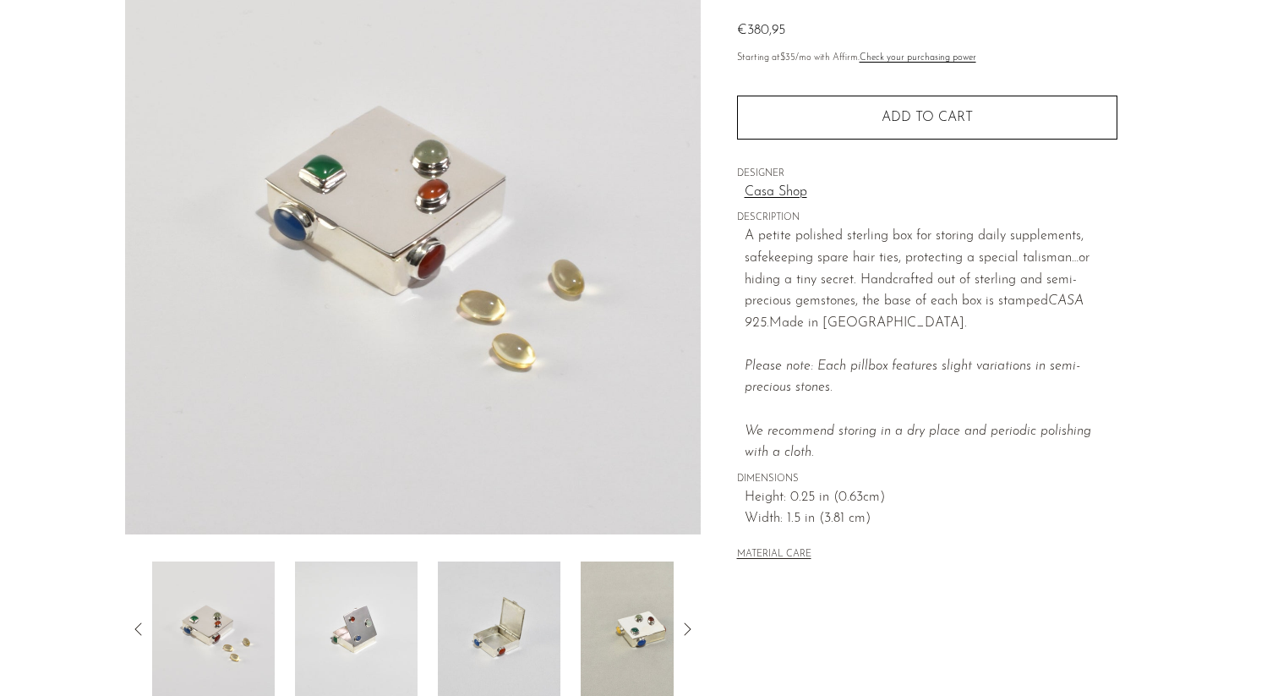
click at [620, 634] on img at bounding box center [642, 628] width 123 height 135
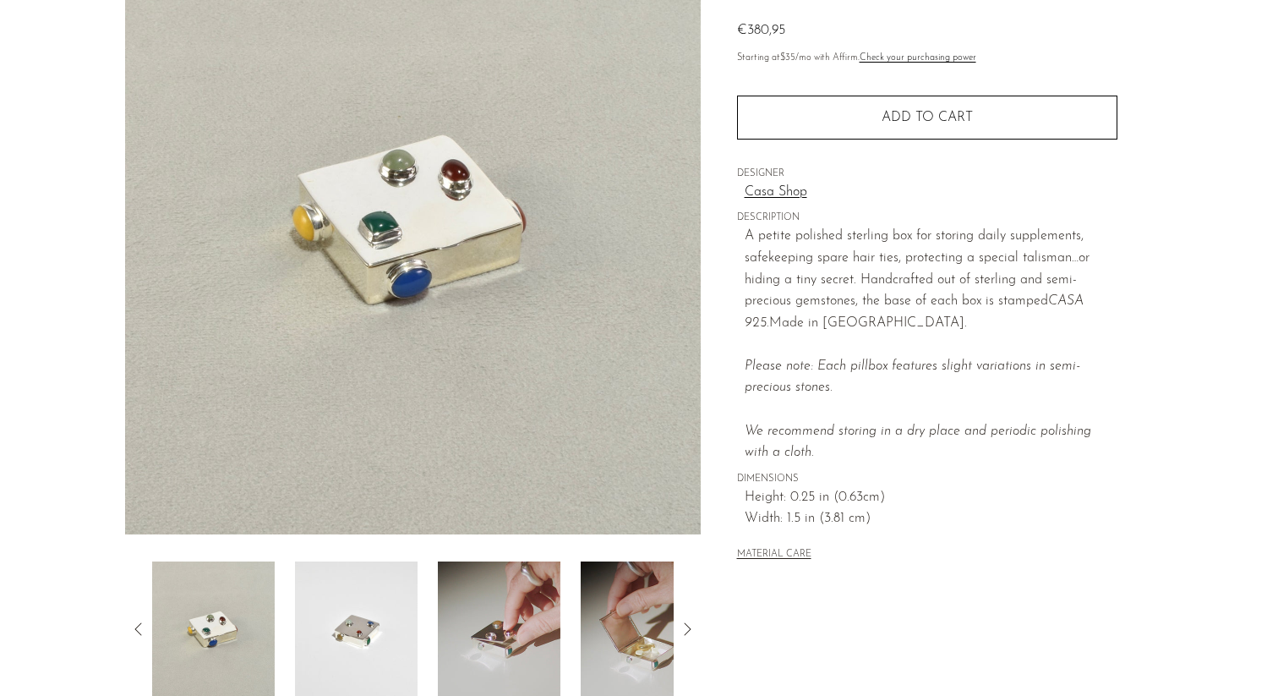
click at [640, 640] on img at bounding box center [642, 628] width 123 height 135
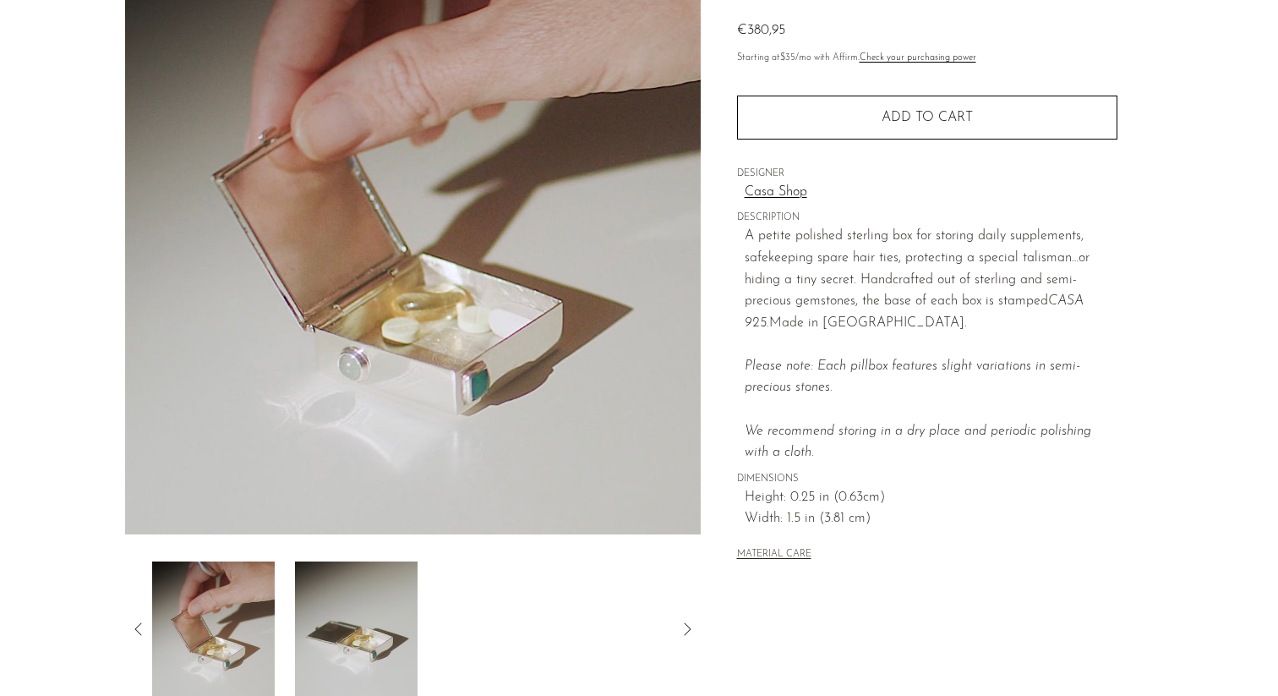
click at [227, 659] on img at bounding box center [213, 628] width 123 height 135
click at [353, 654] on img at bounding box center [356, 628] width 123 height 135
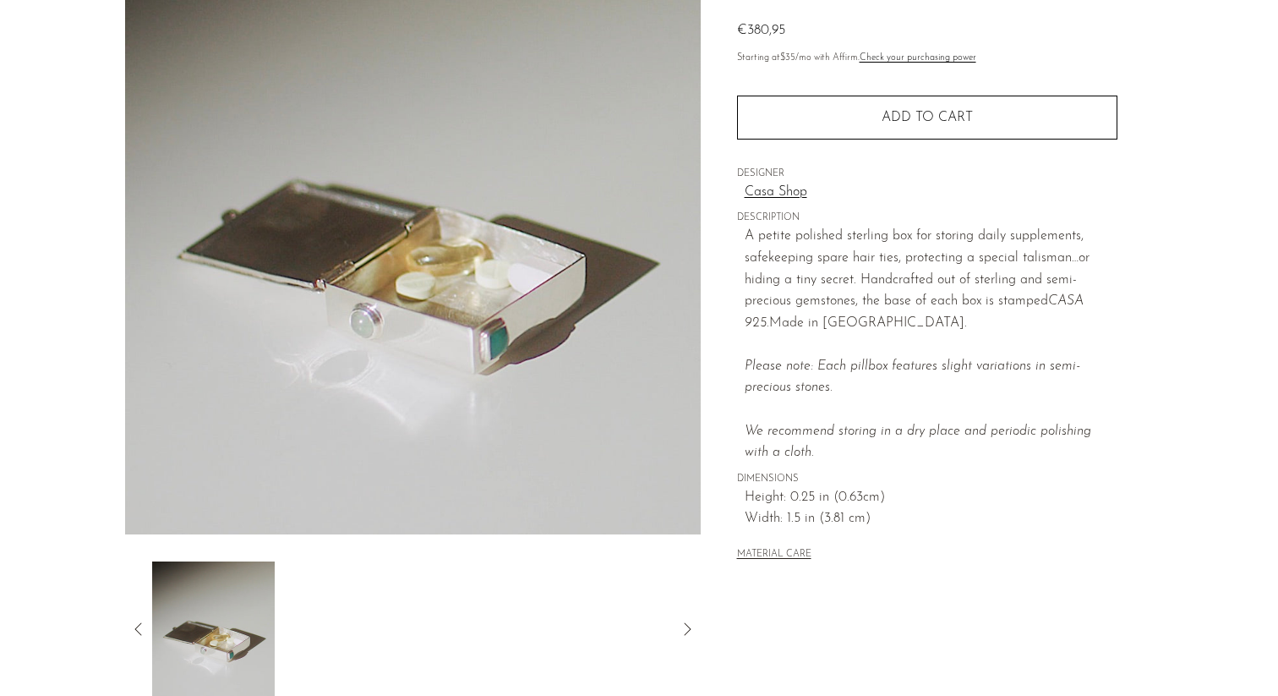
click at [139, 631] on icon at bounding box center [138, 629] width 20 height 20
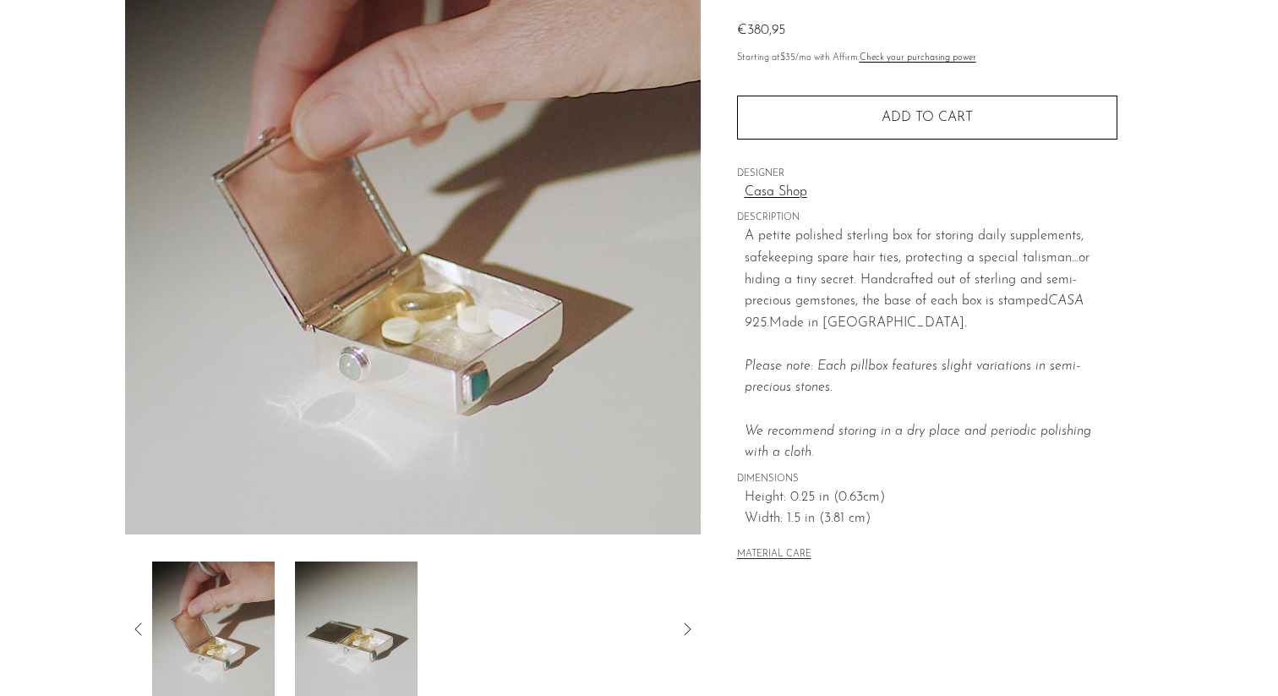
click at [137, 628] on icon at bounding box center [138, 629] width 20 height 20
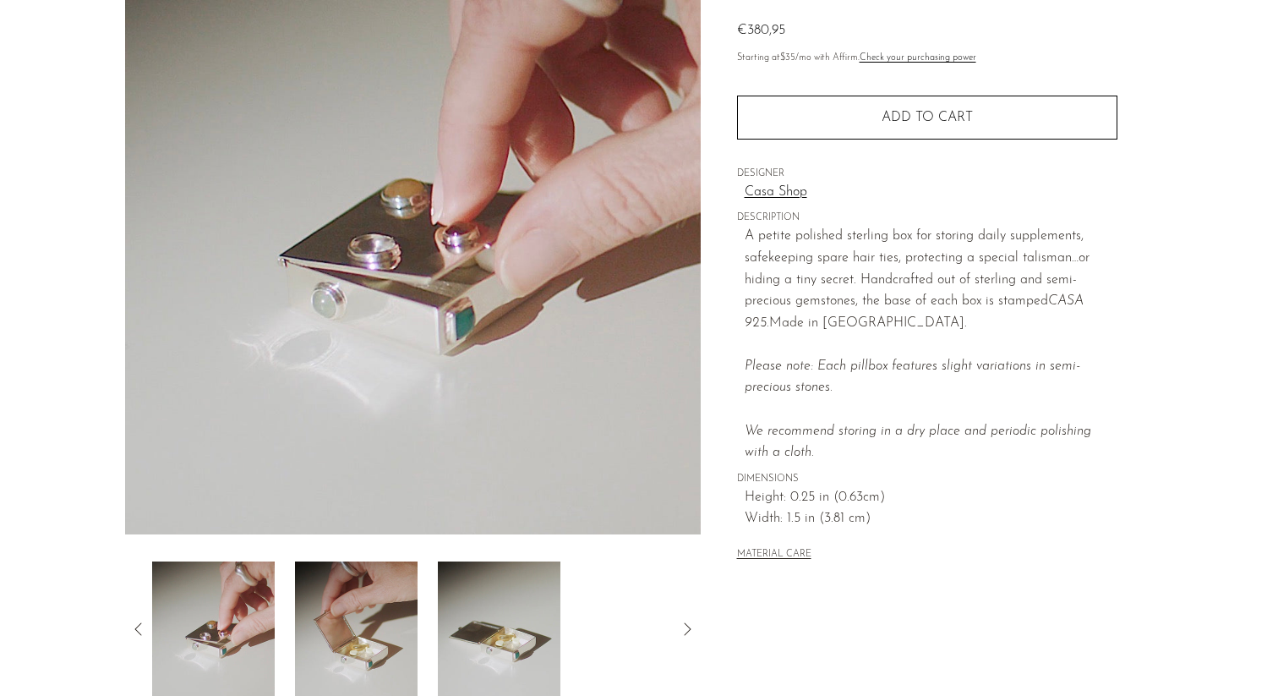
scroll to position [0, 0]
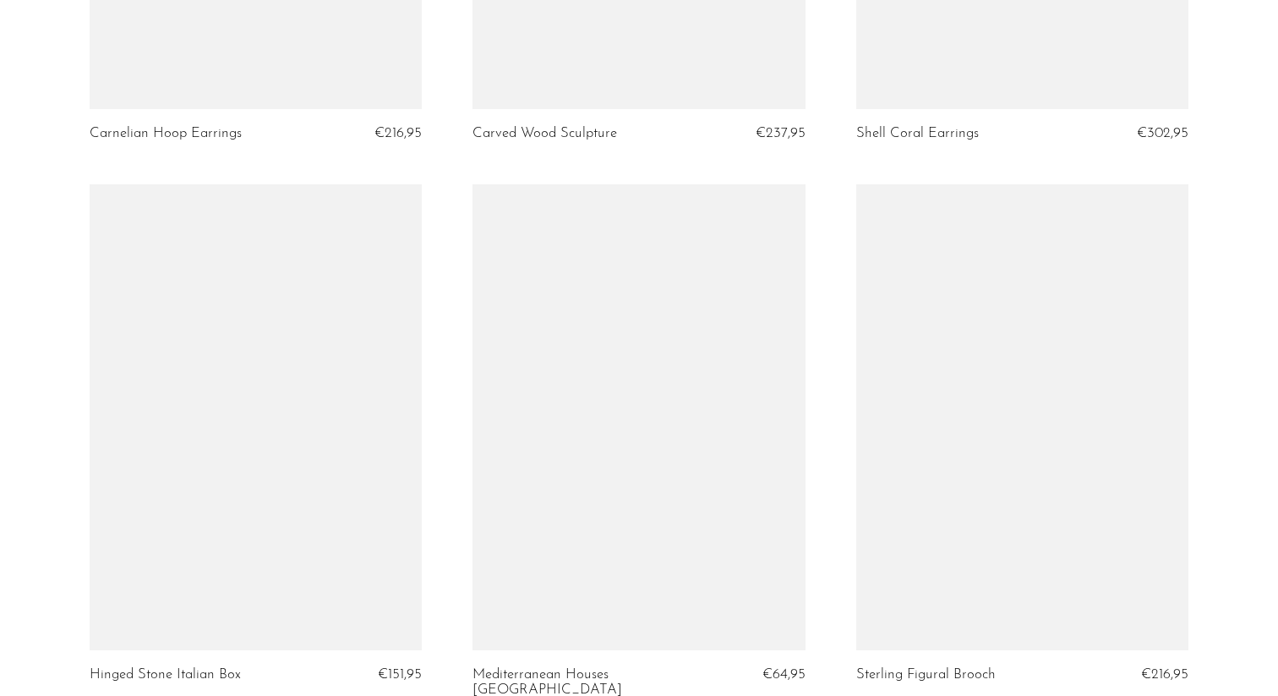
scroll to position [6355, 0]
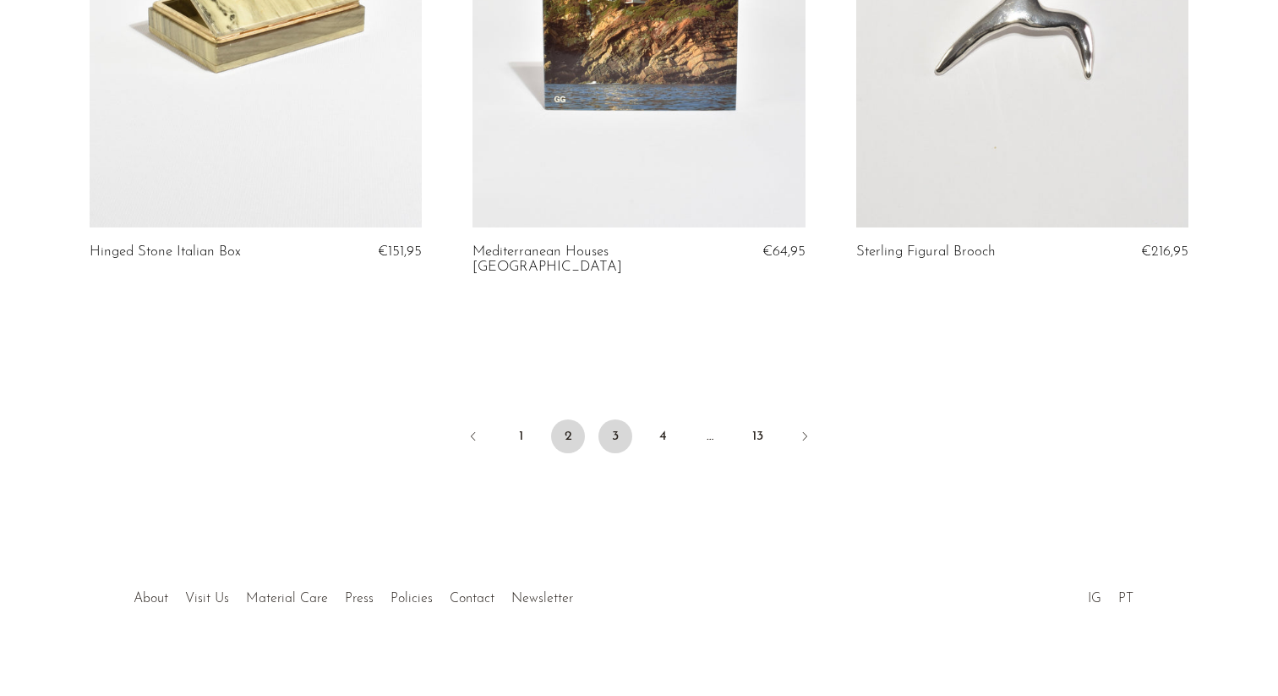
click at [619, 423] on link "3" at bounding box center [615, 436] width 34 height 34
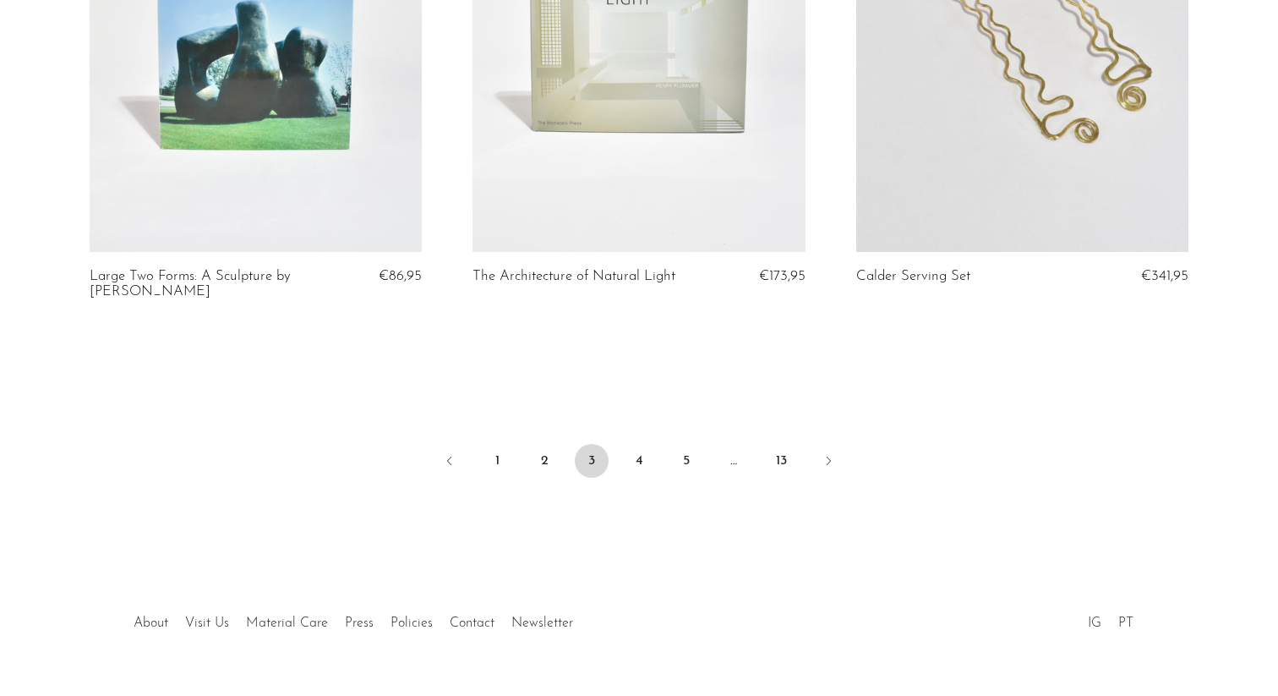
scroll to position [6355, 0]
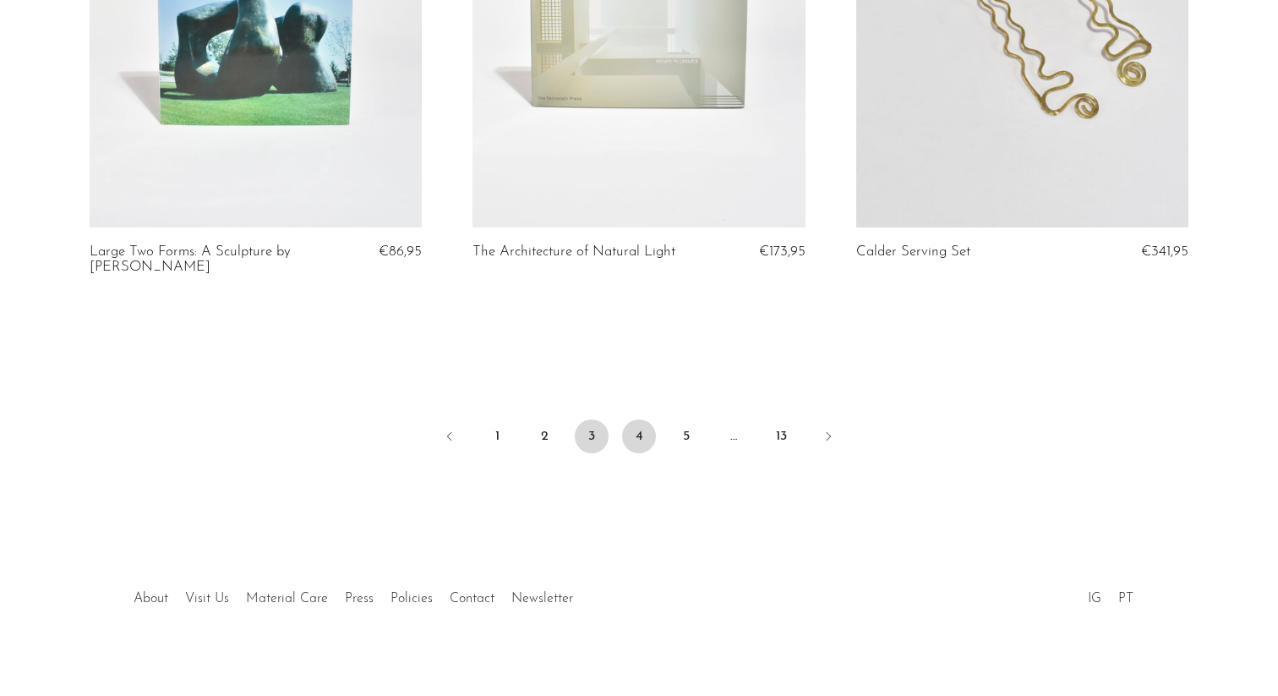
click at [642, 419] on link "4" at bounding box center [639, 436] width 34 height 34
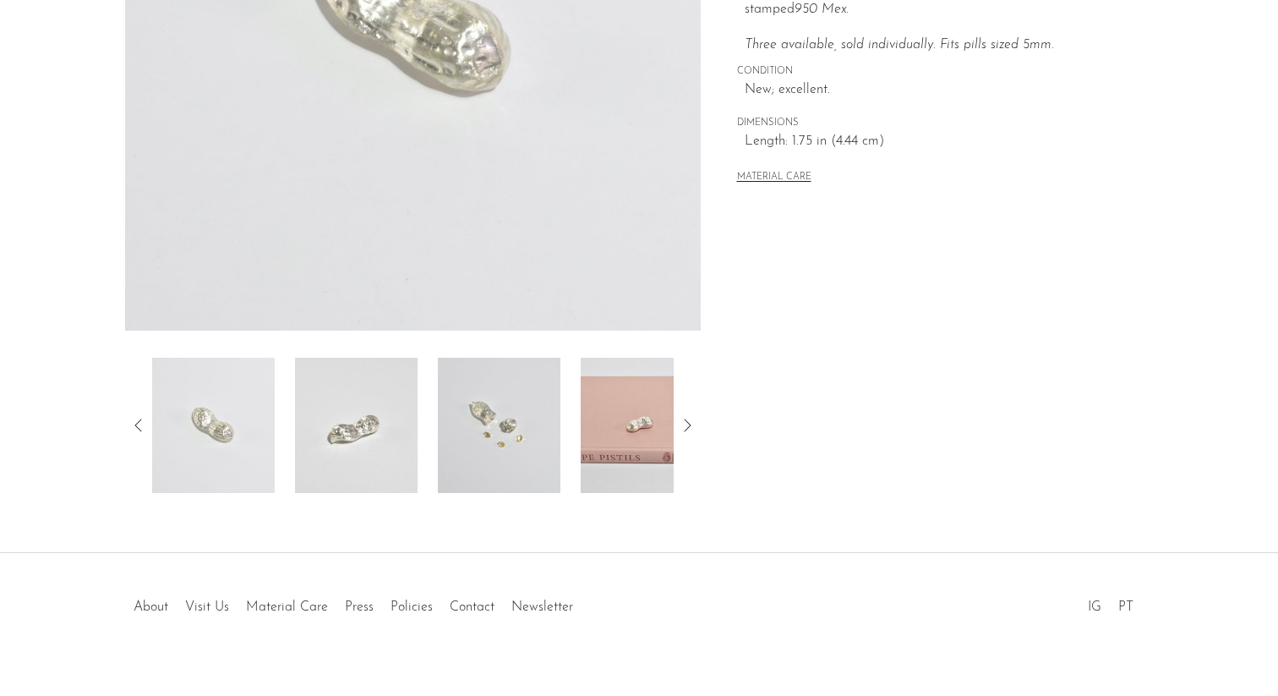
scroll to position [405, 0]
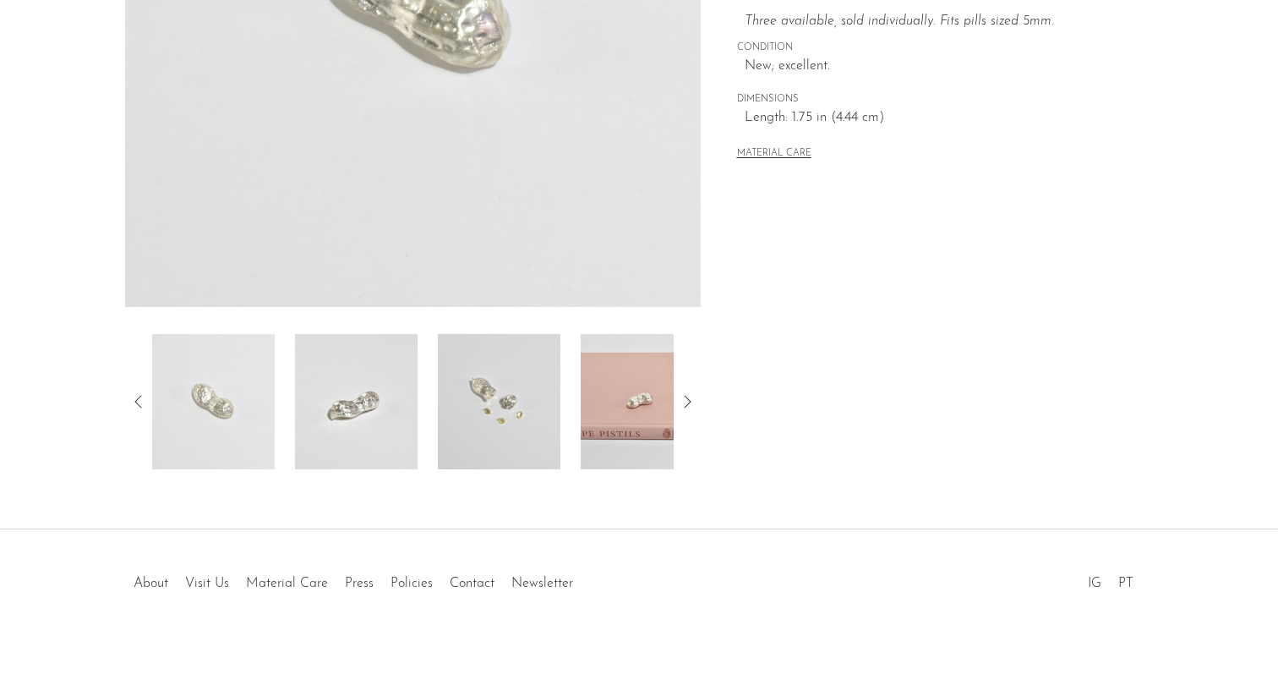
click at [522, 414] on img at bounding box center [499, 401] width 123 height 135
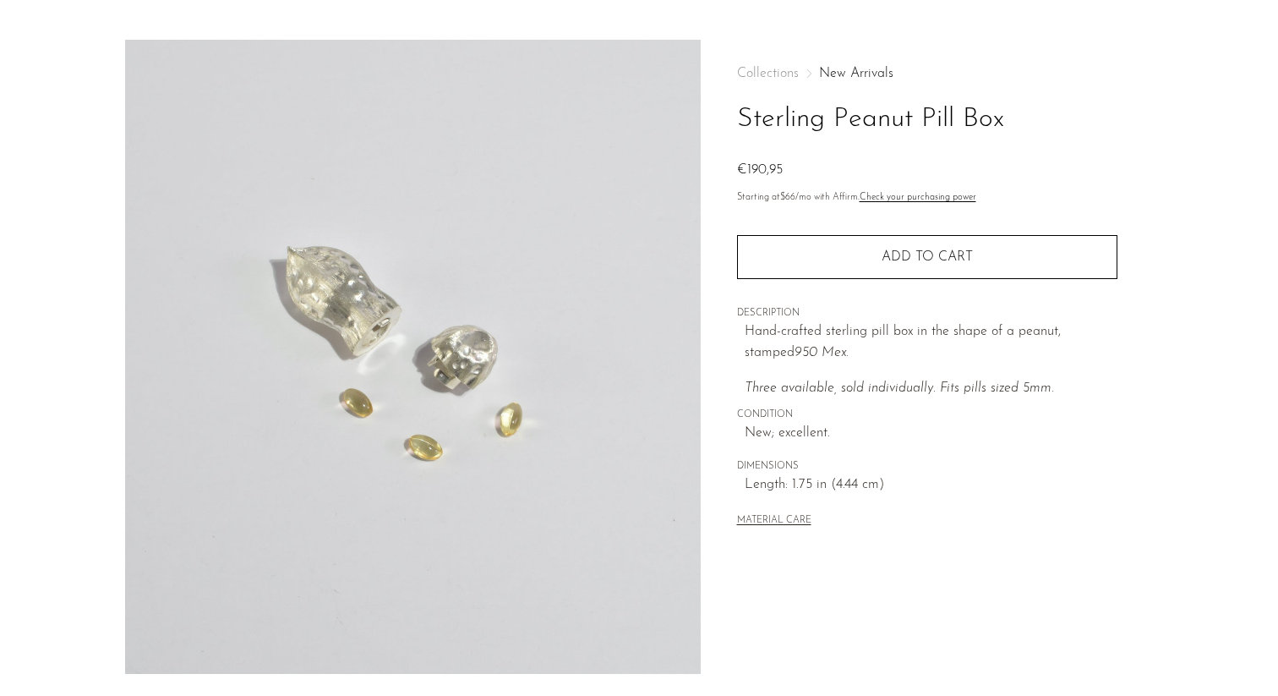
scroll to position [0, 0]
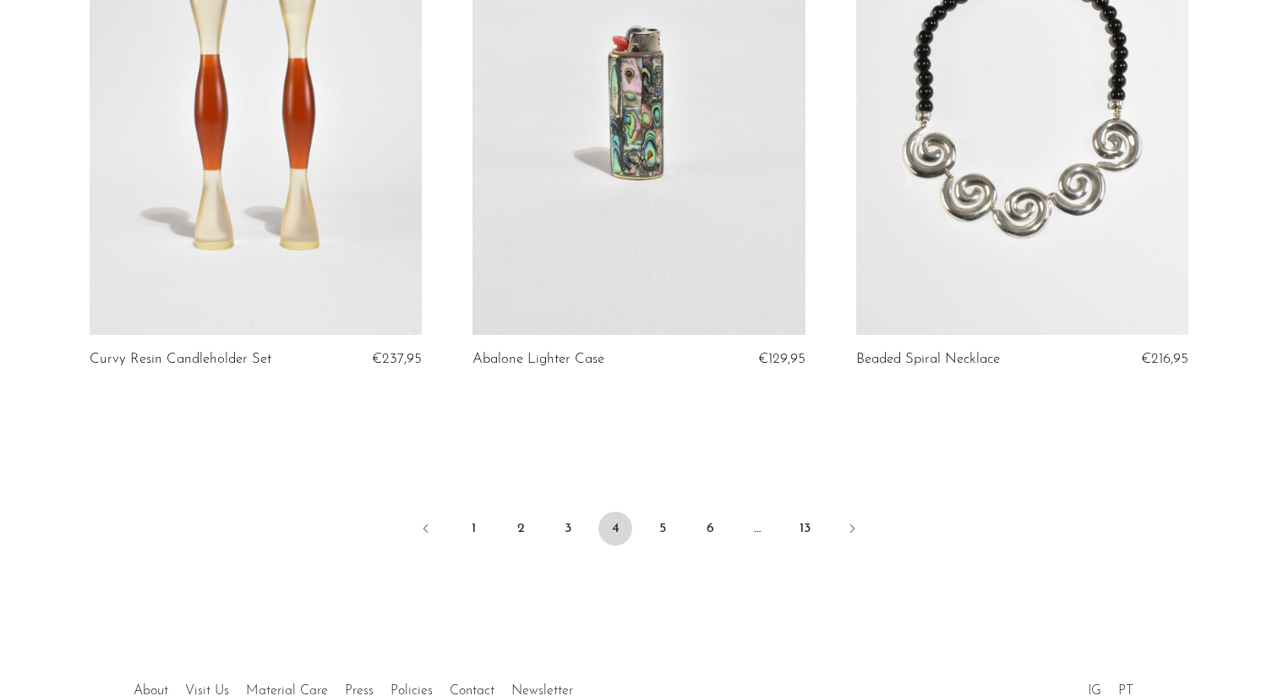
scroll to position [6217, 0]
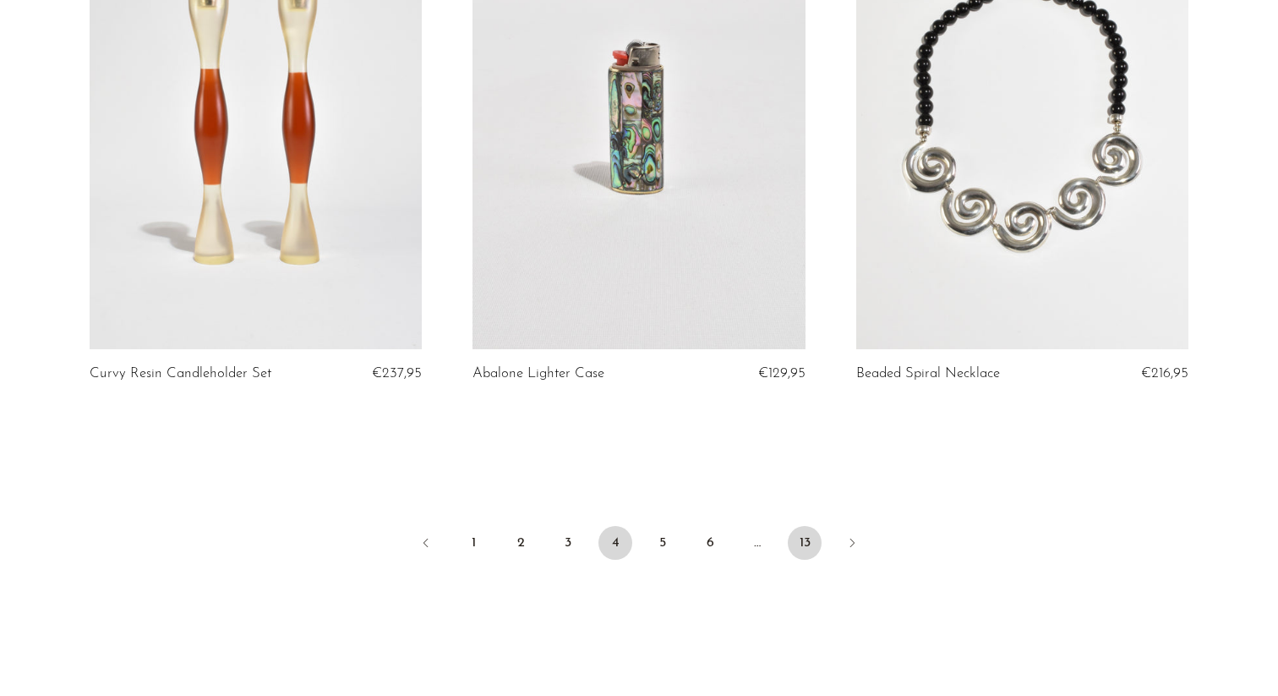
click at [808, 543] on link "13" at bounding box center [805, 543] width 34 height 34
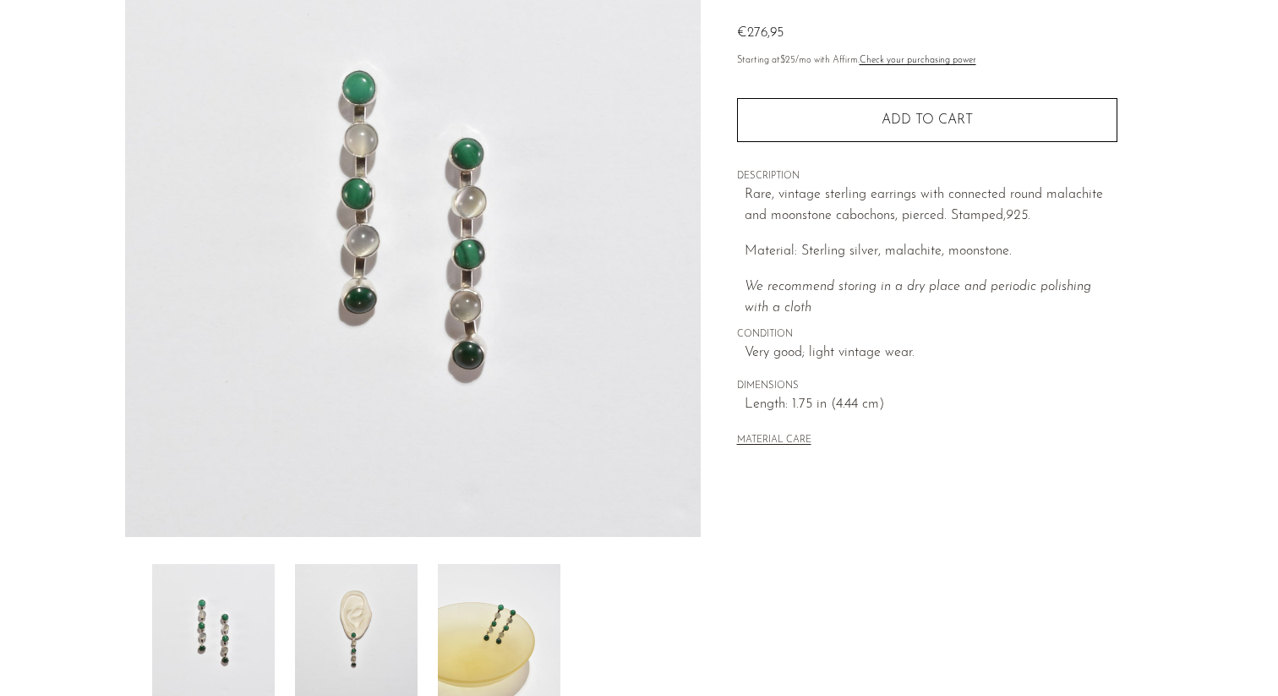
scroll to position [176, 0]
click at [523, 655] on img at bounding box center [499, 630] width 123 height 135
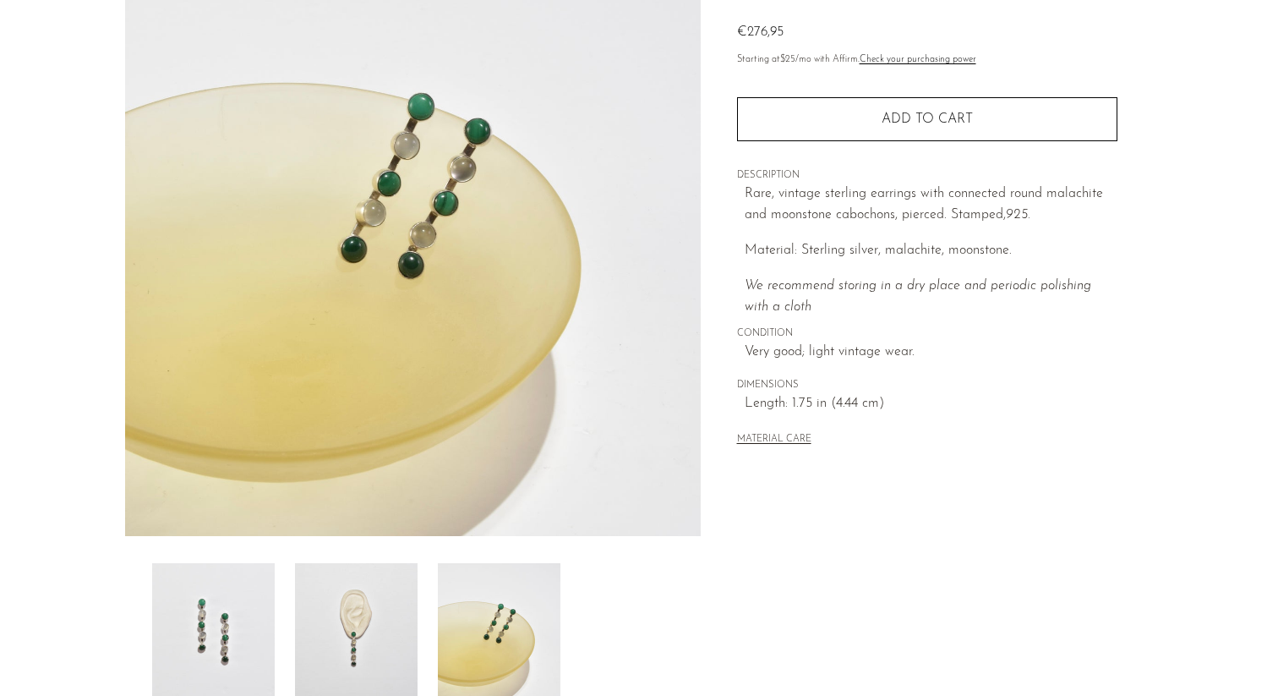
click at [371, 647] on img at bounding box center [356, 630] width 123 height 135
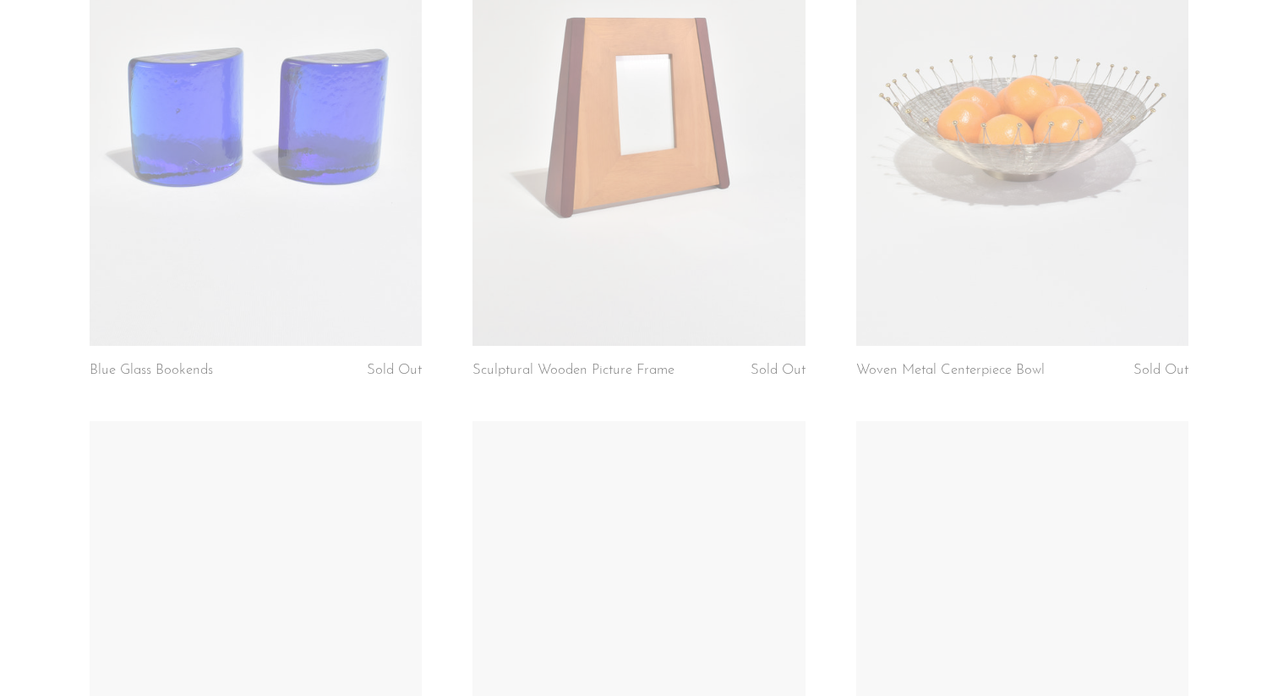
scroll to position [2725, 0]
